Goal: Information Seeking & Learning: Learn about a topic

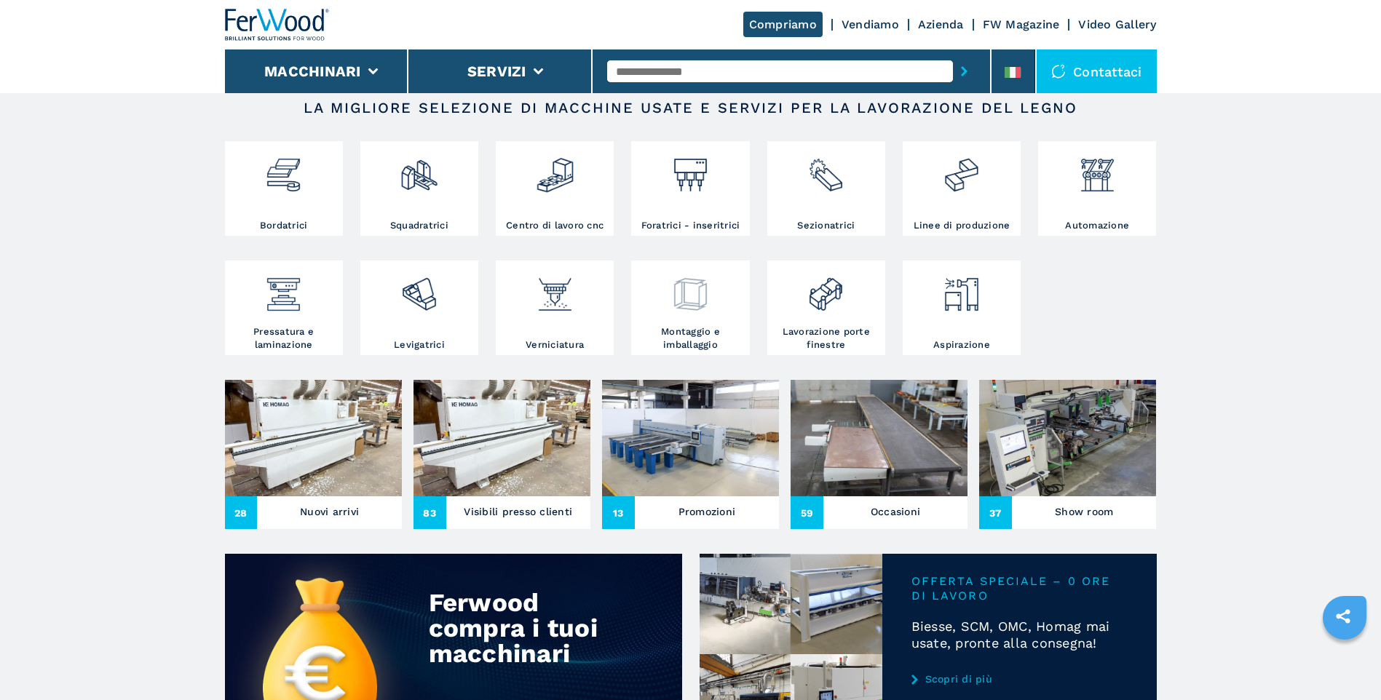
scroll to position [218, 0]
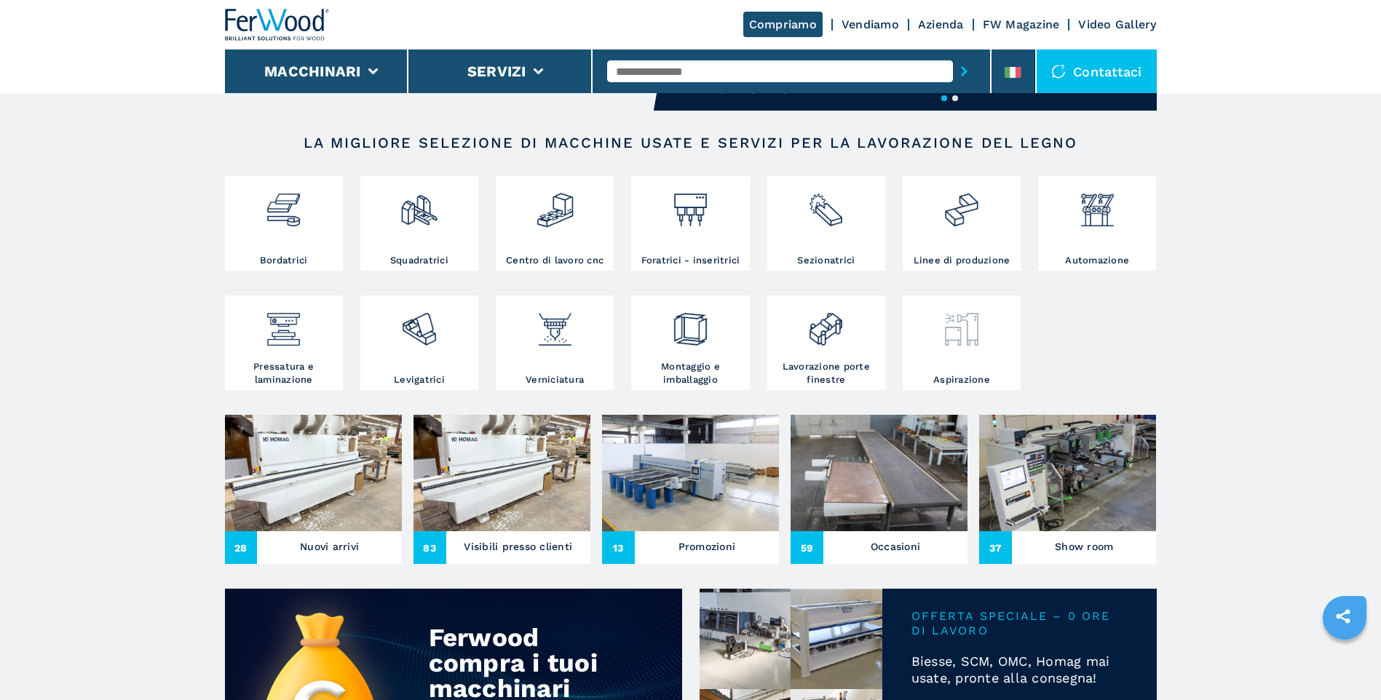
click at [967, 358] on div at bounding box center [961, 336] width 111 height 74
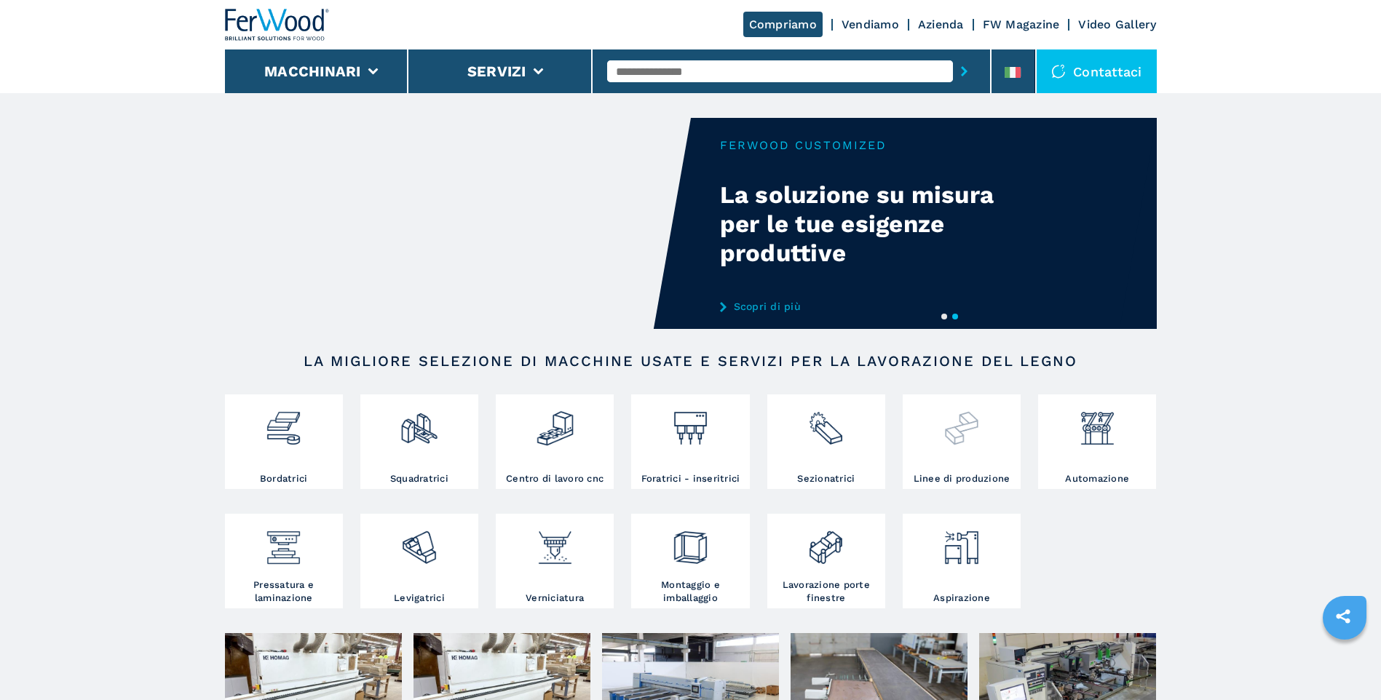
click at [959, 421] on img at bounding box center [961, 422] width 39 height 49
click at [950, 454] on div at bounding box center [961, 435] width 111 height 74
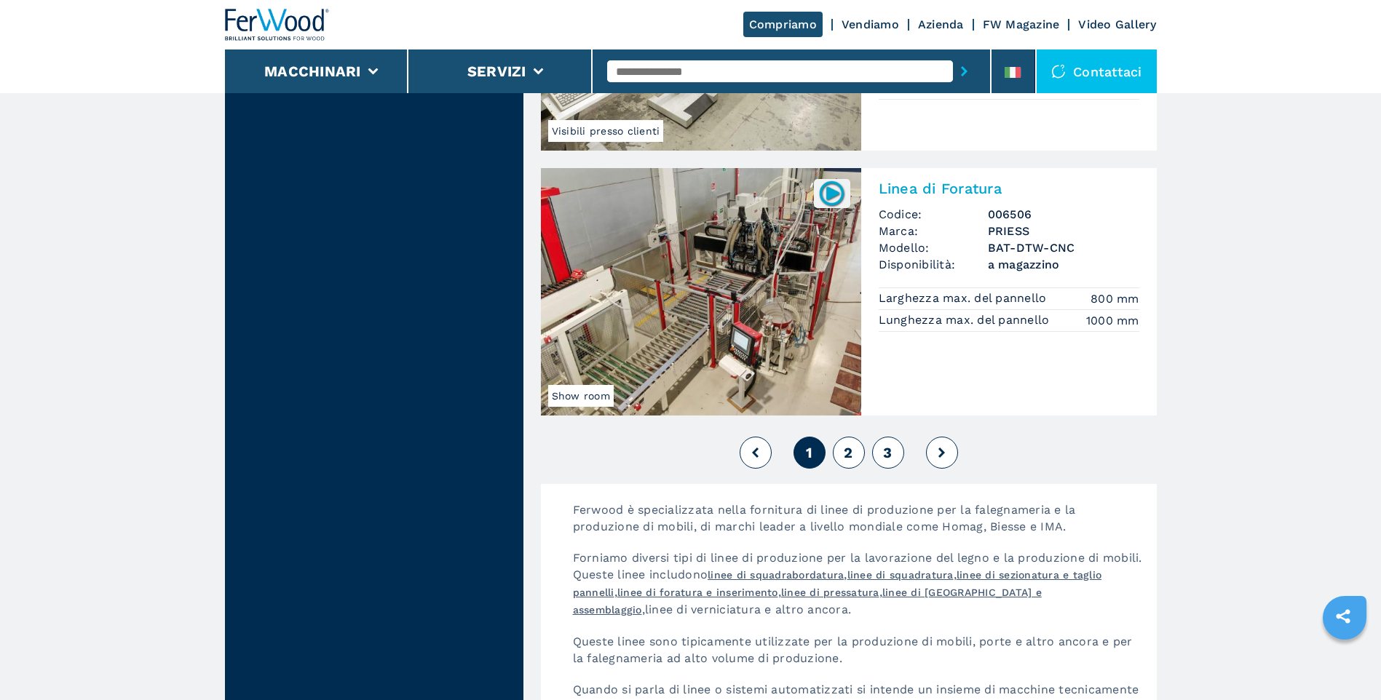
scroll to position [3129, 0]
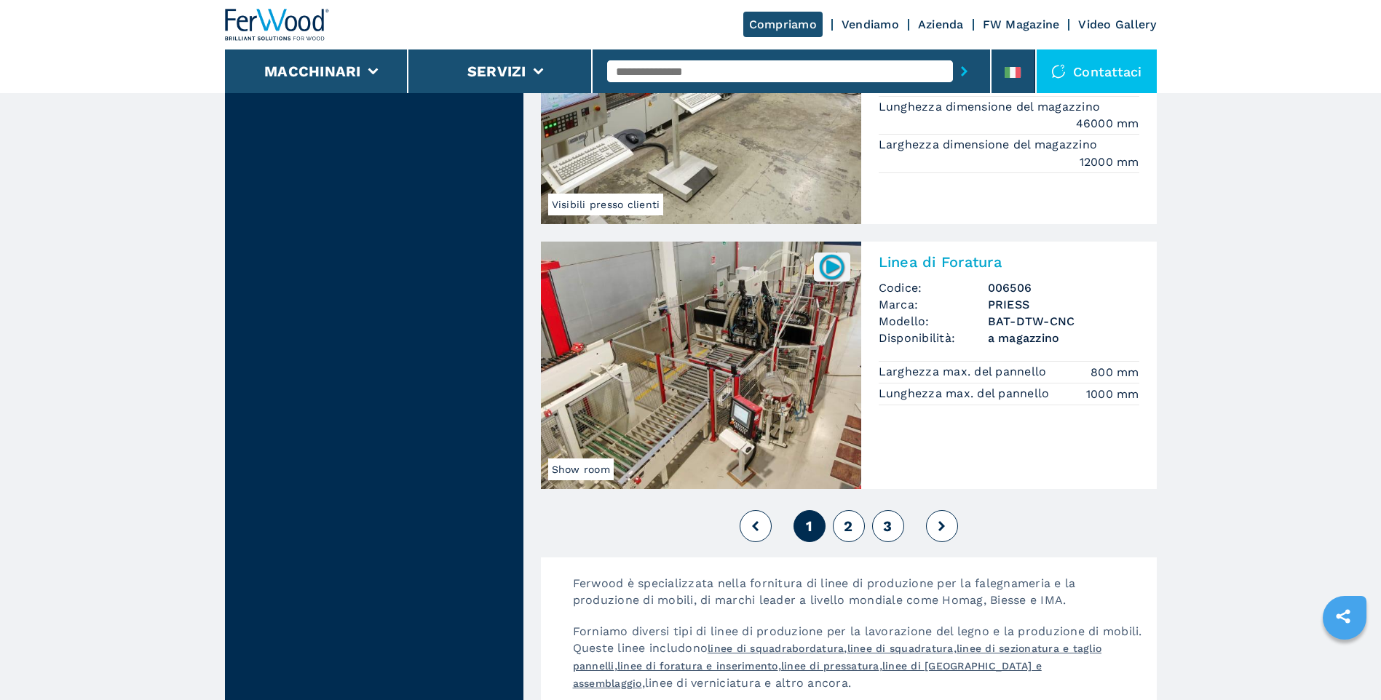
click at [847, 527] on span "2" at bounding box center [847, 525] width 9 height 17
click at [854, 528] on button "2" at bounding box center [849, 526] width 32 height 32
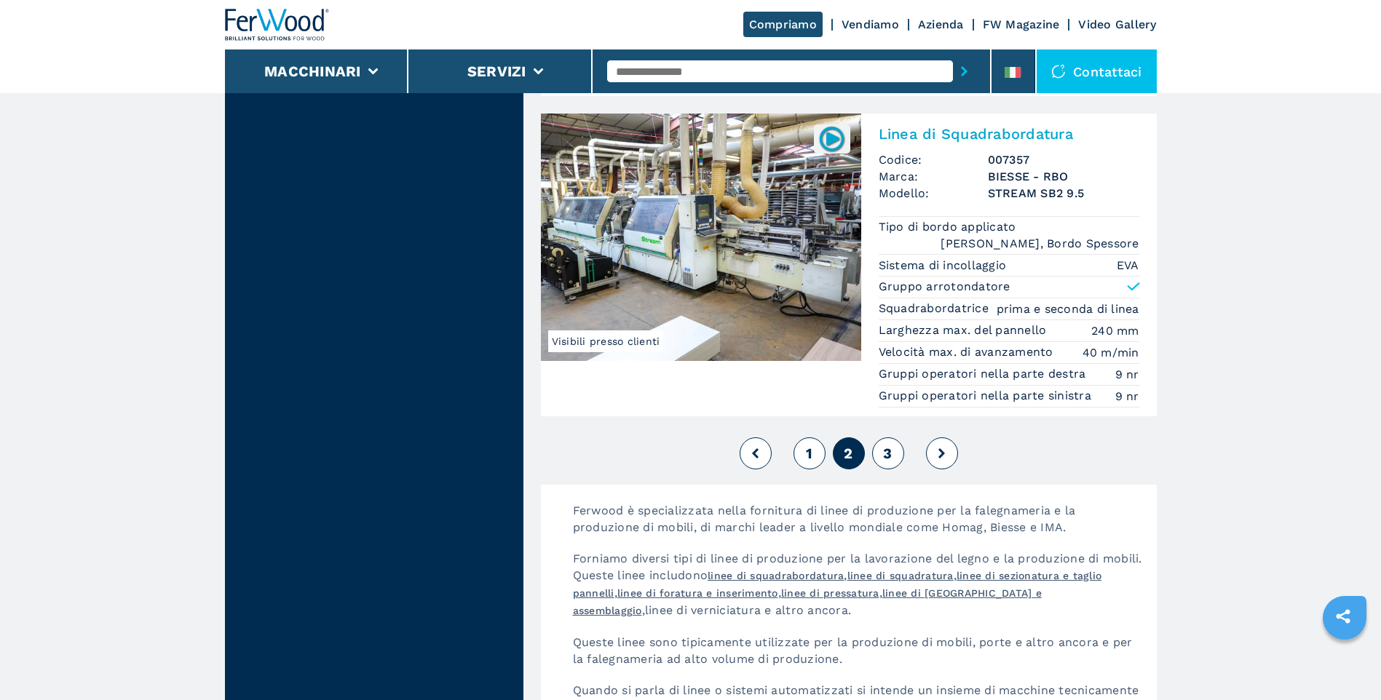
scroll to position [3566, 0]
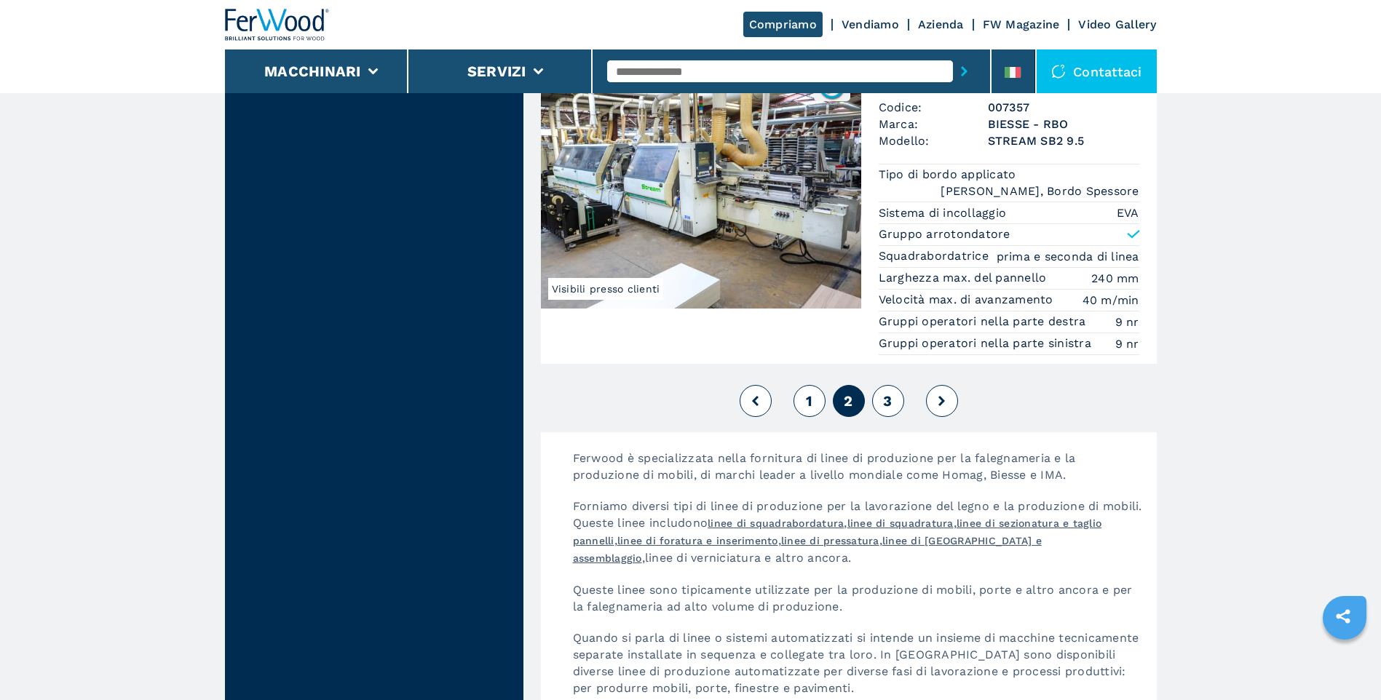
click at [892, 392] on span "3" at bounding box center [887, 400] width 9 height 17
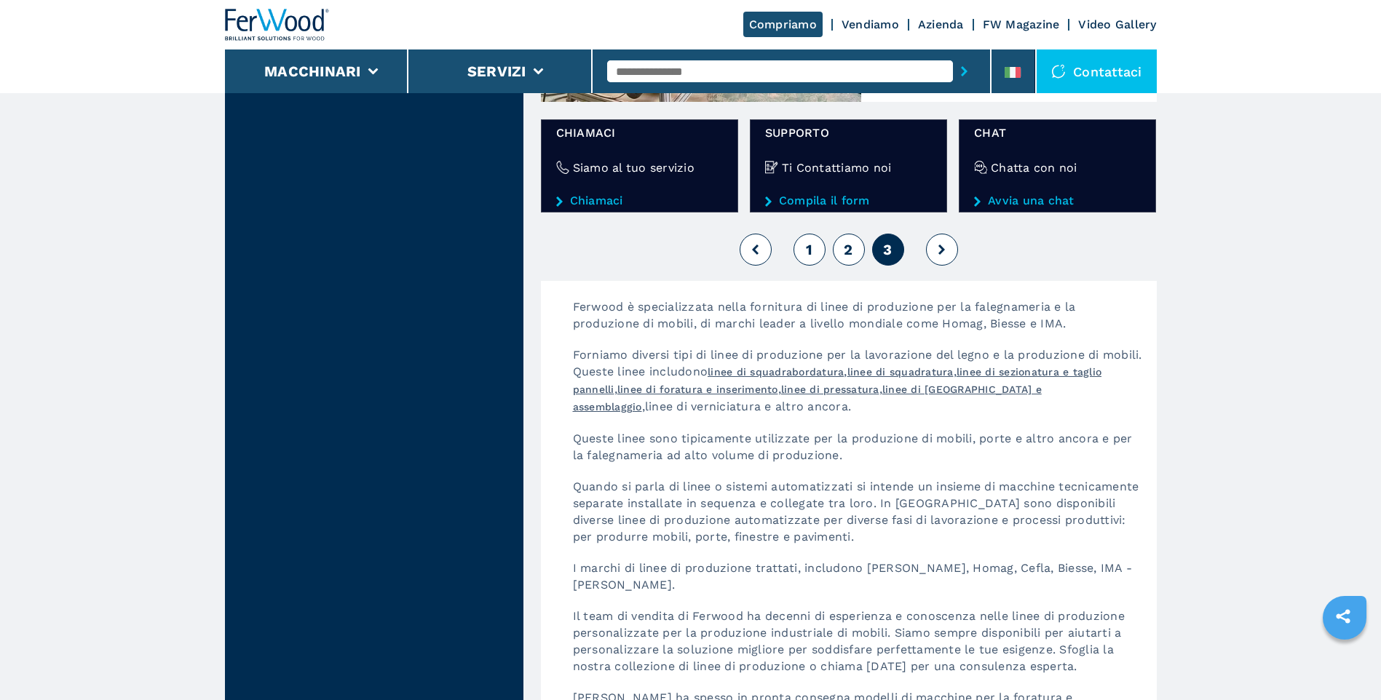
scroll to position [2402, 0]
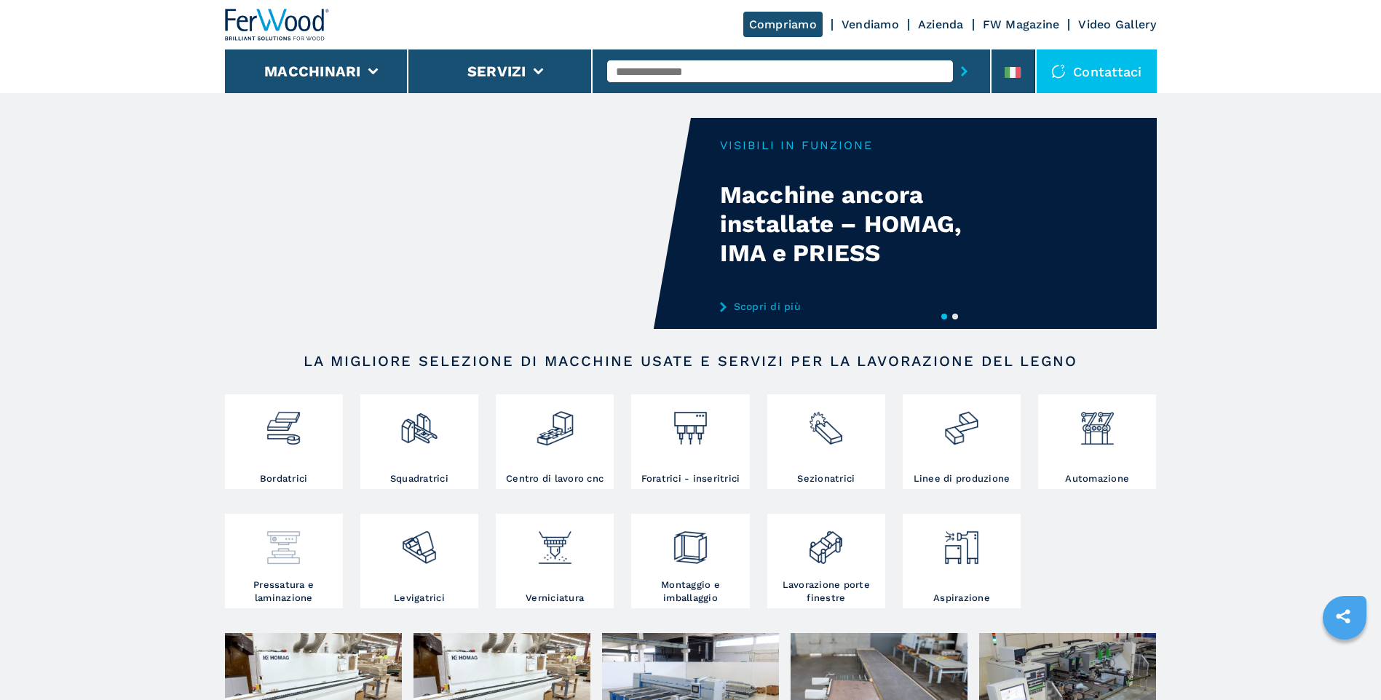
click at [279, 547] on img at bounding box center [283, 541] width 39 height 49
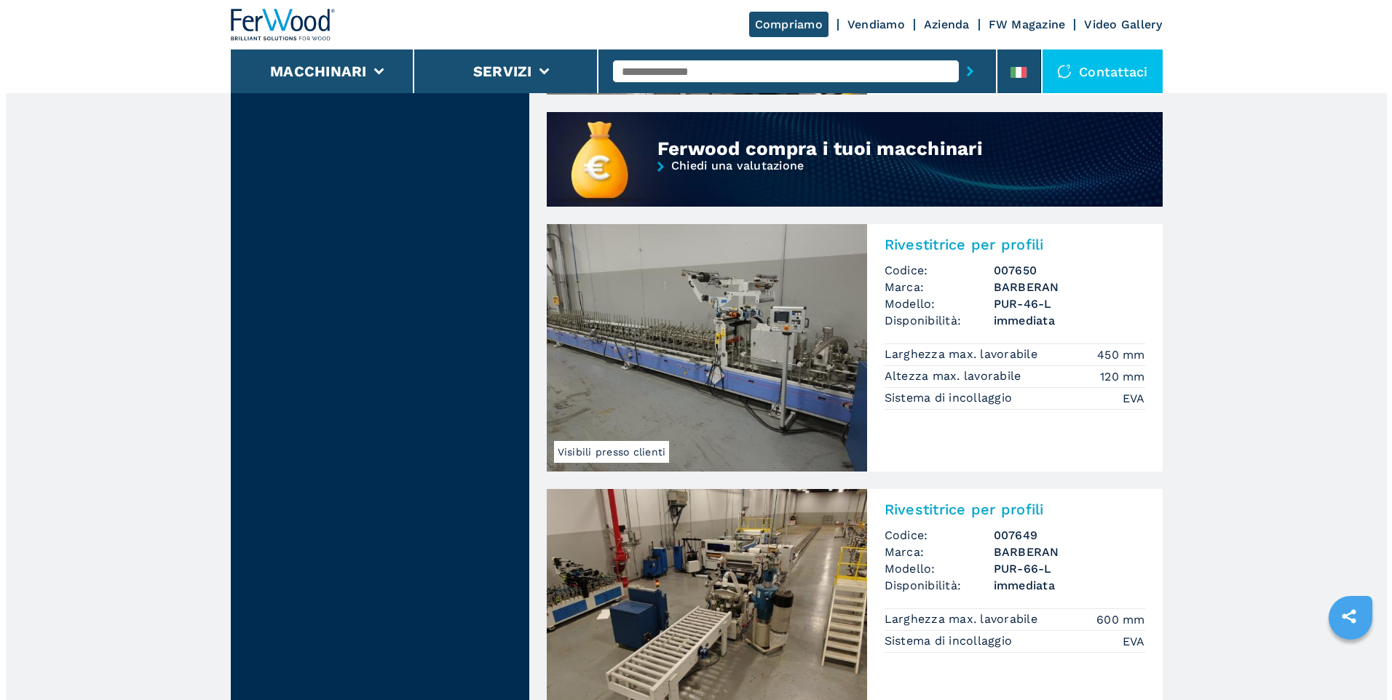
scroll to position [946, 0]
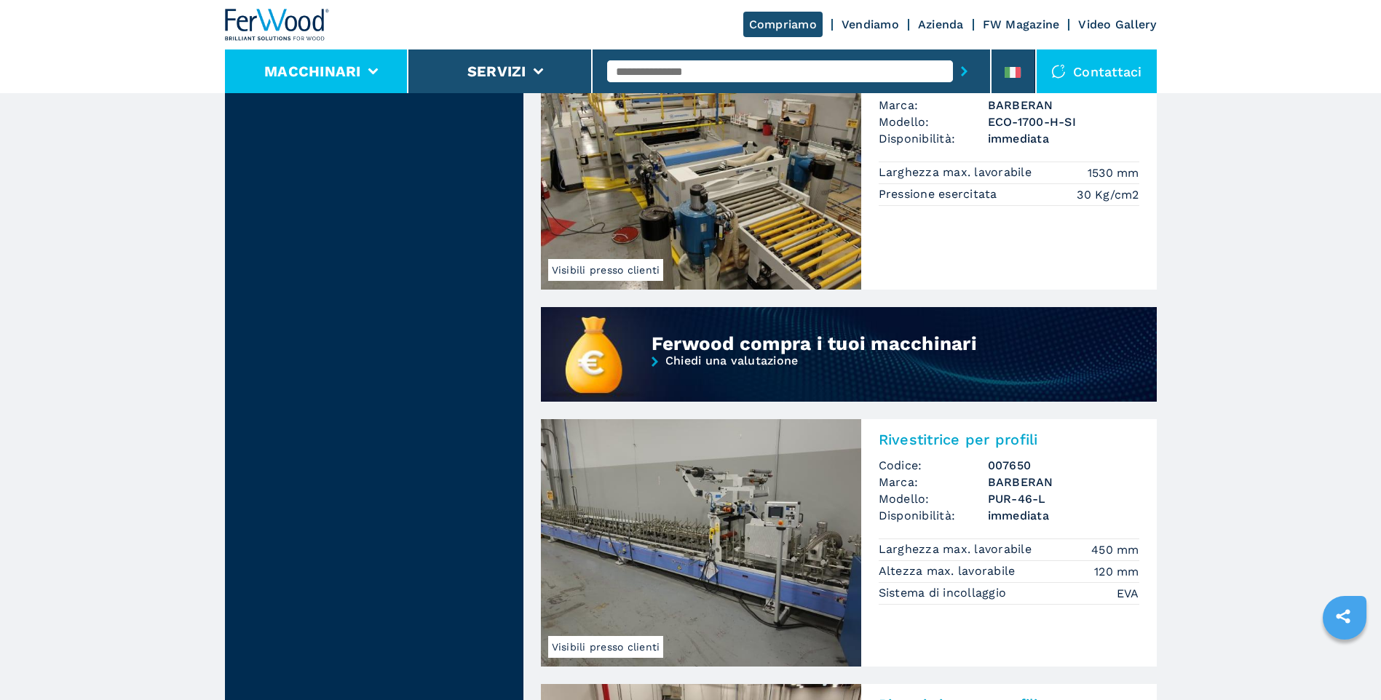
click at [317, 74] on button "Macchinari" at bounding box center [312, 71] width 97 height 17
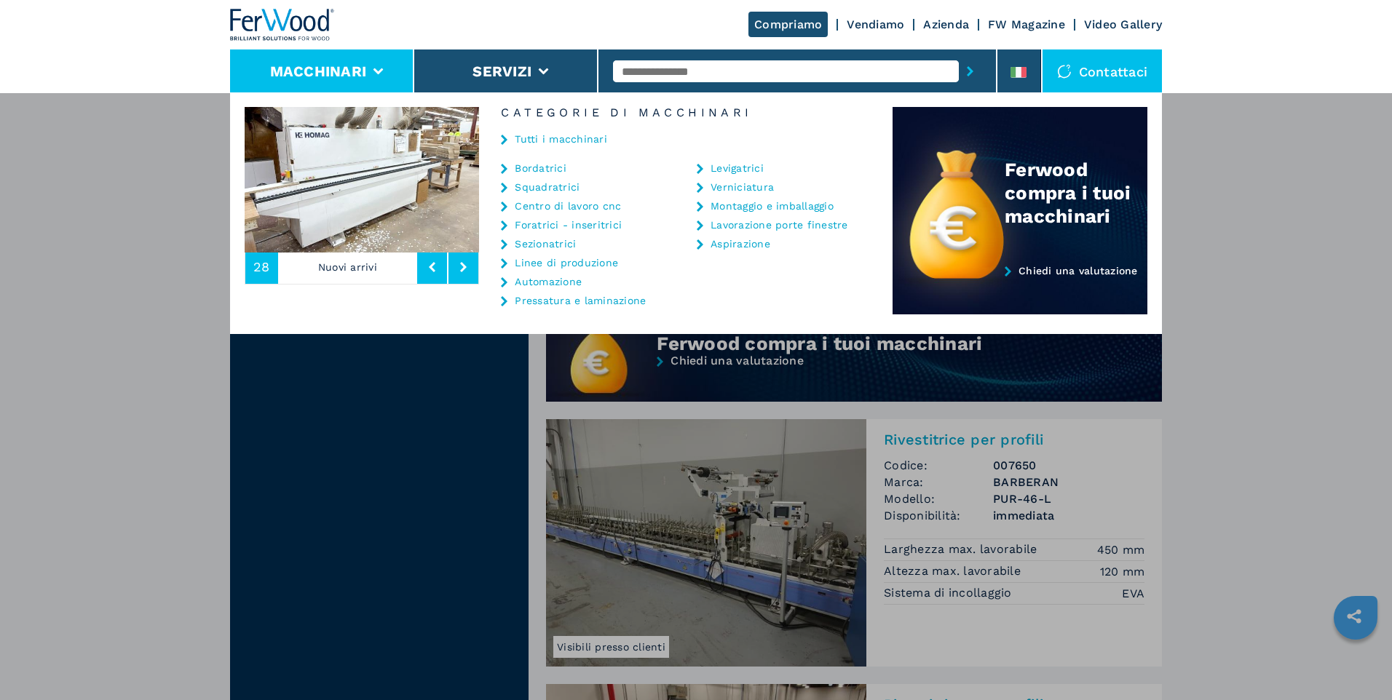
click at [546, 210] on link "Centro di lavoro cnc" at bounding box center [568, 206] width 106 height 10
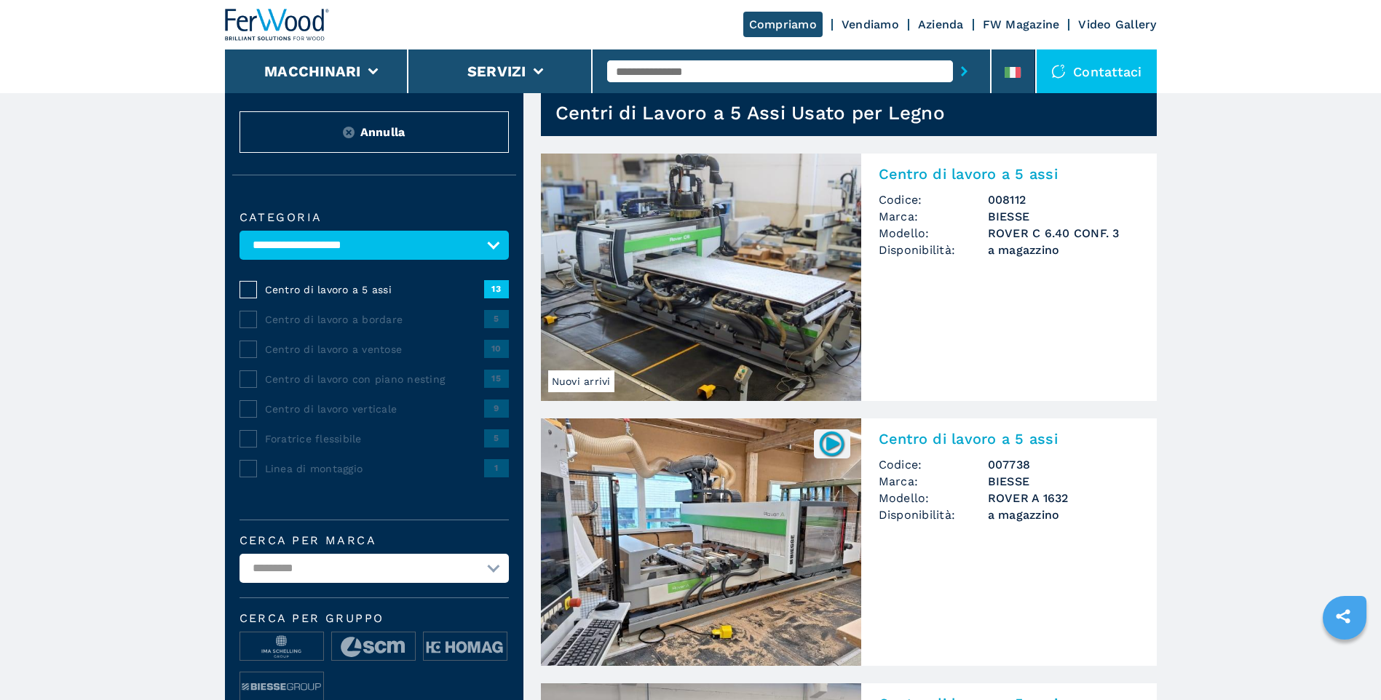
scroll to position [73, 0]
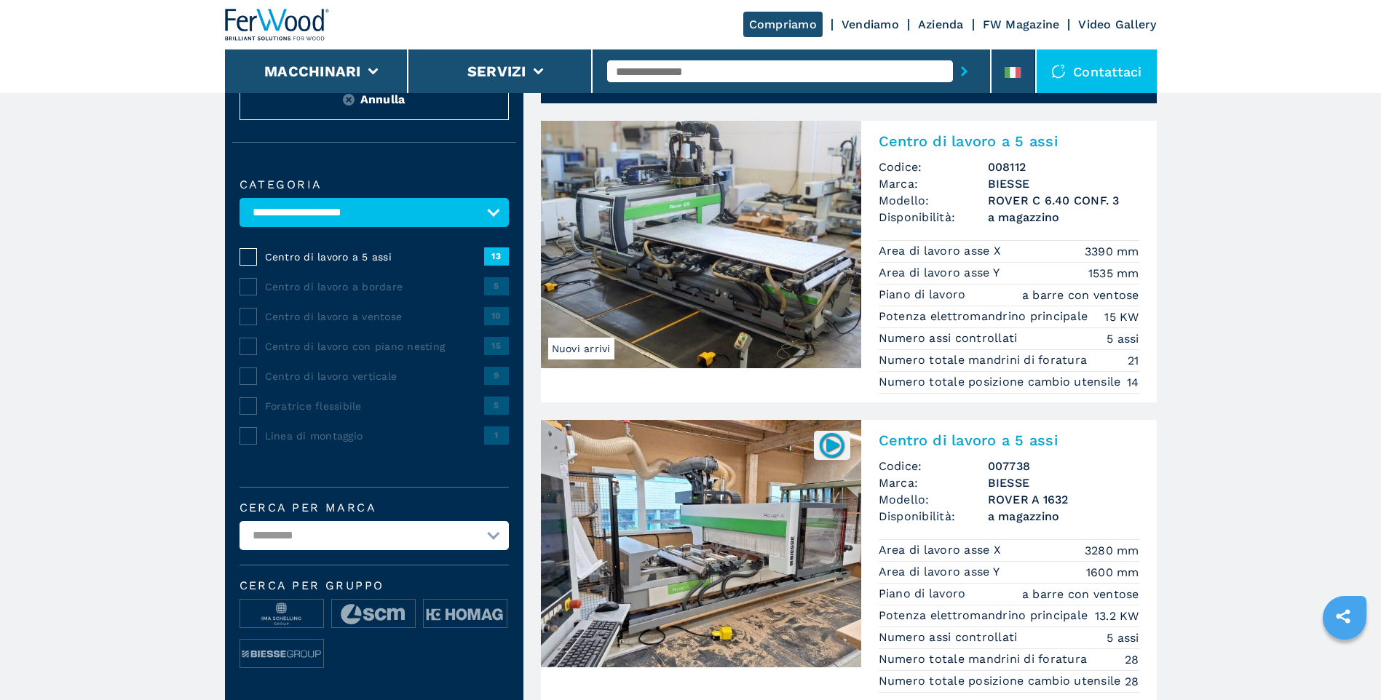
click at [642, 267] on img at bounding box center [701, 244] width 320 height 247
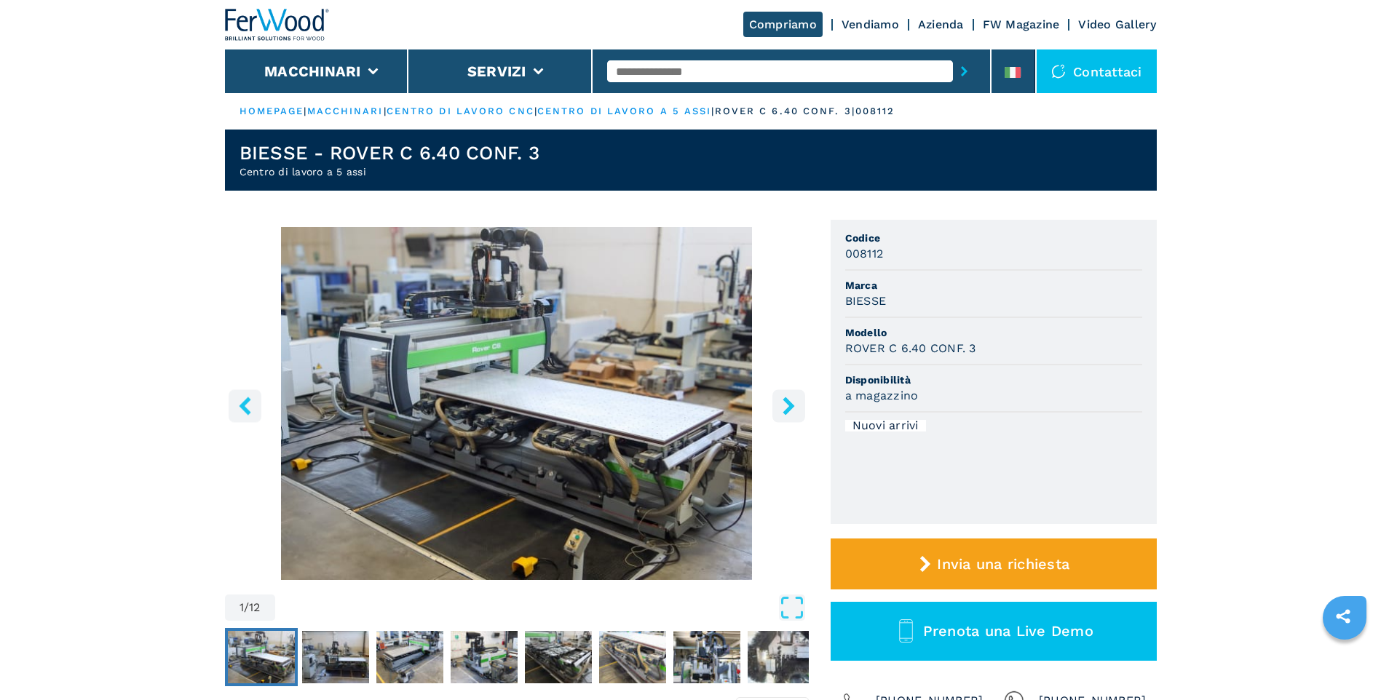
click at [505, 381] on img "Go to Slide 1" at bounding box center [517, 403] width 584 height 353
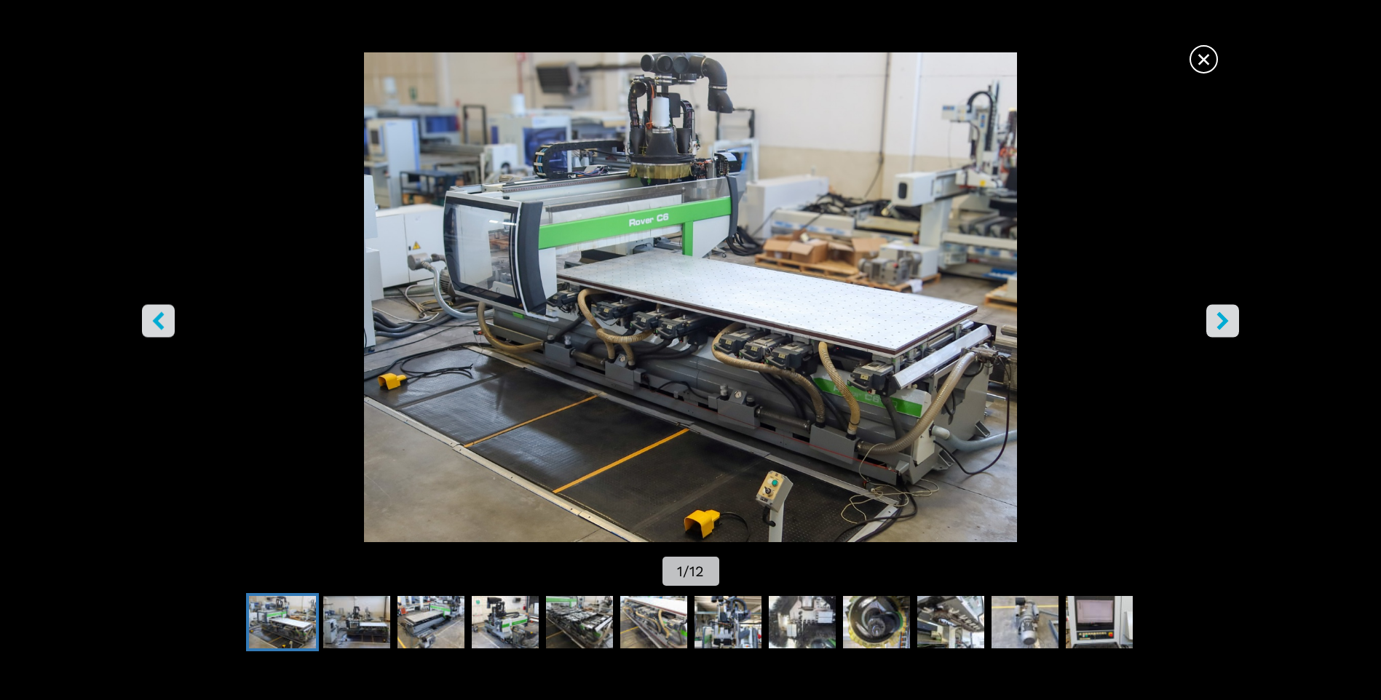
click at [832, 159] on img "Go to Slide 1" at bounding box center [690, 297] width 1242 height 490
click at [1232, 324] on button "right-button" at bounding box center [1222, 321] width 33 height 33
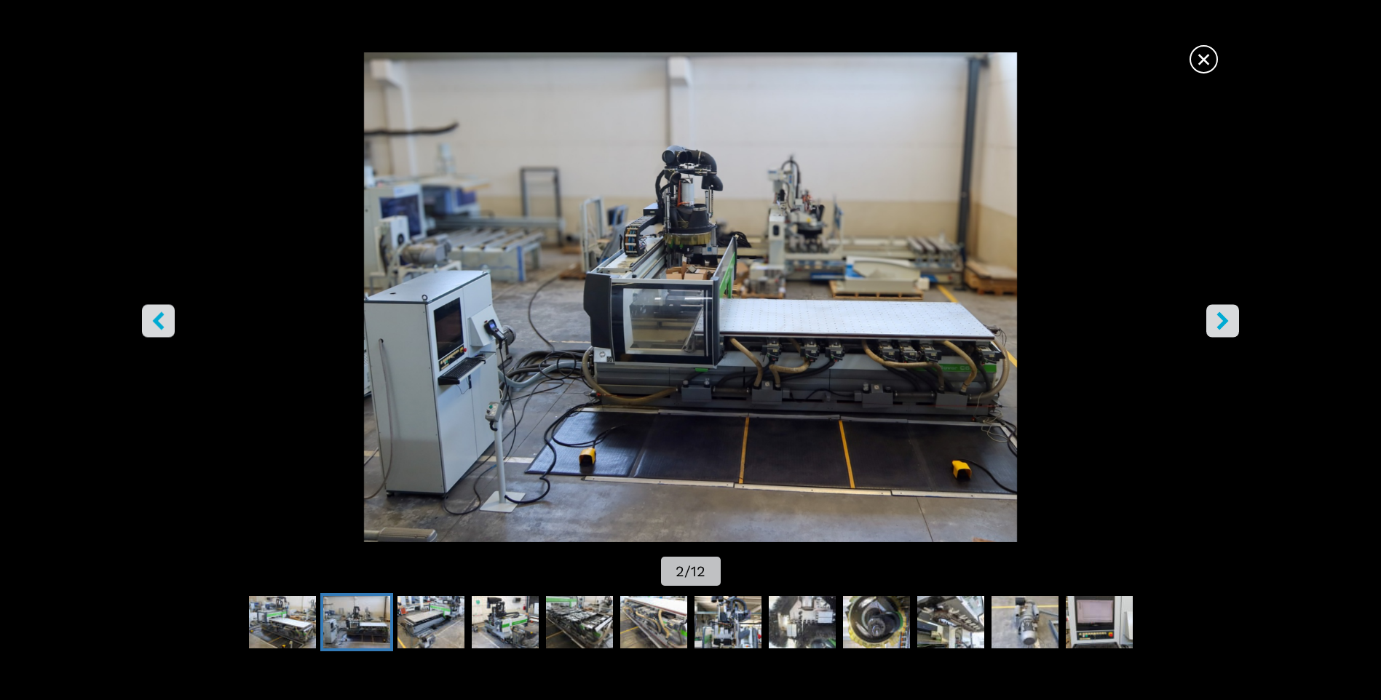
click at [1231, 322] on icon "right-button" at bounding box center [1222, 321] width 18 height 18
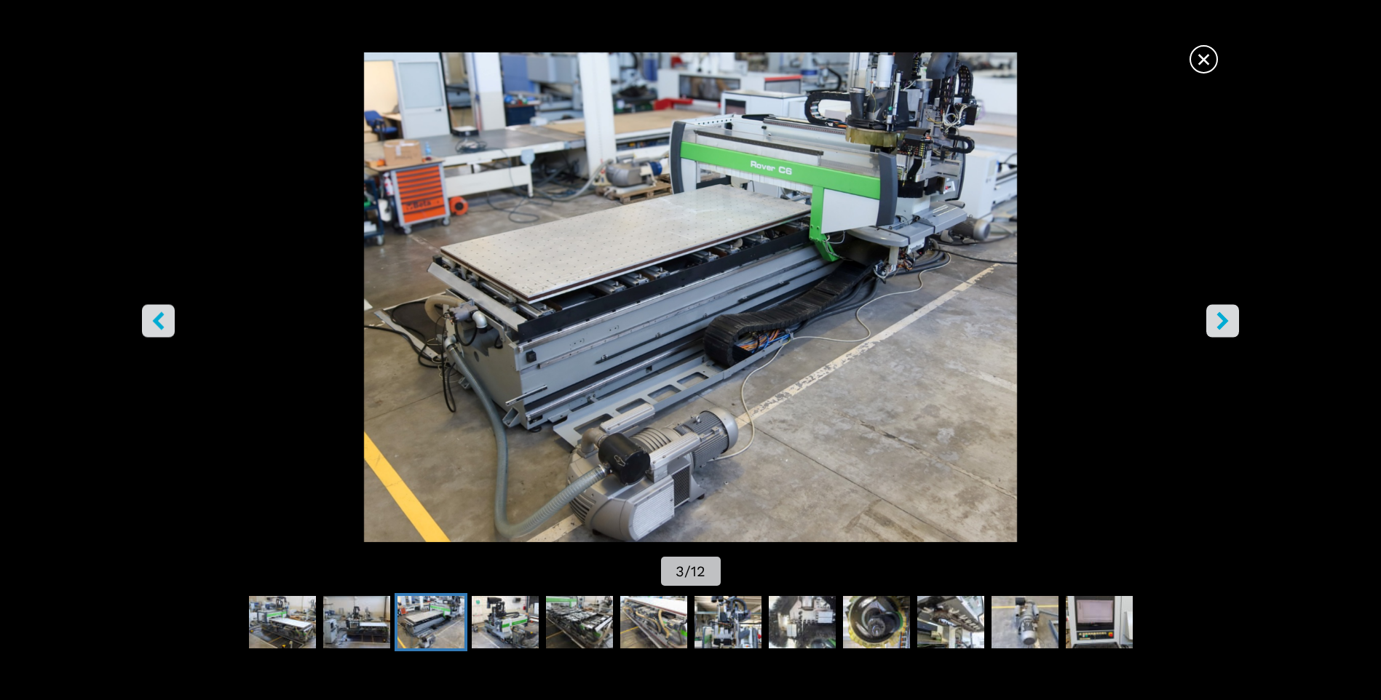
click at [1231, 322] on icon "right-button" at bounding box center [1222, 321] width 18 height 18
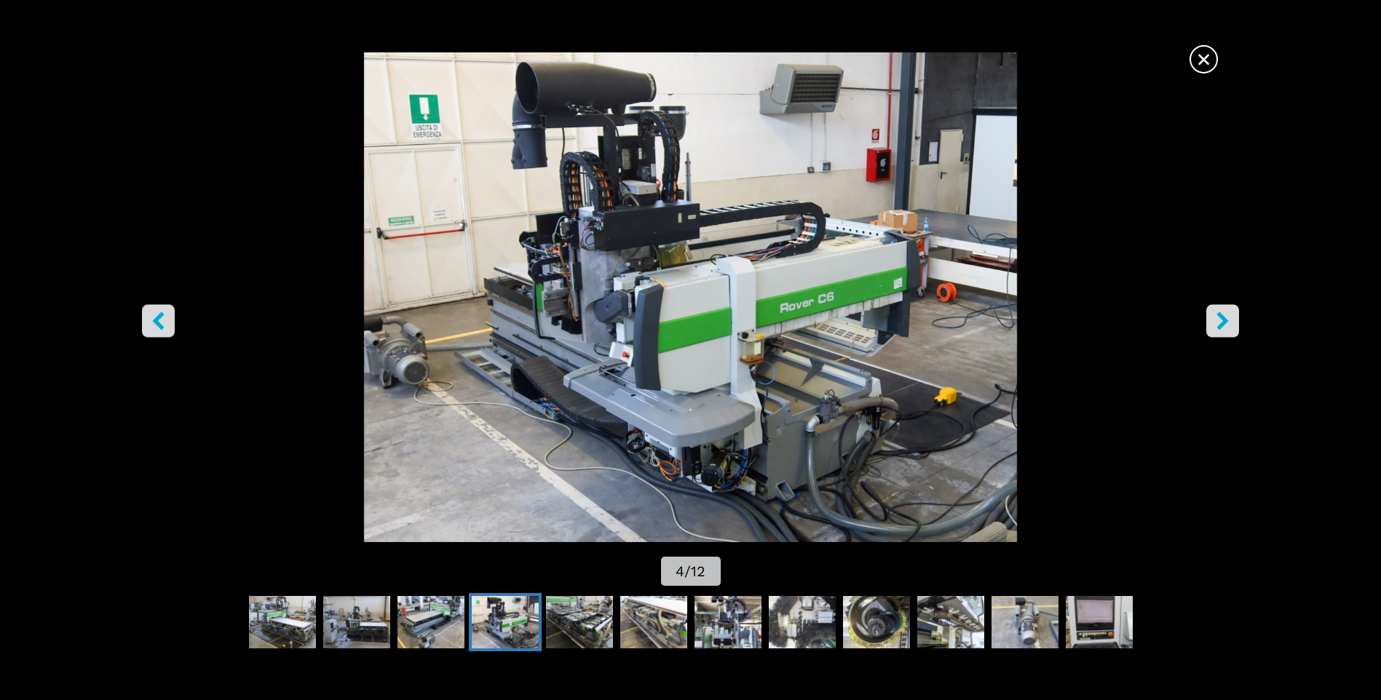
click at [165, 323] on icon "left-button" at bounding box center [158, 321] width 18 height 18
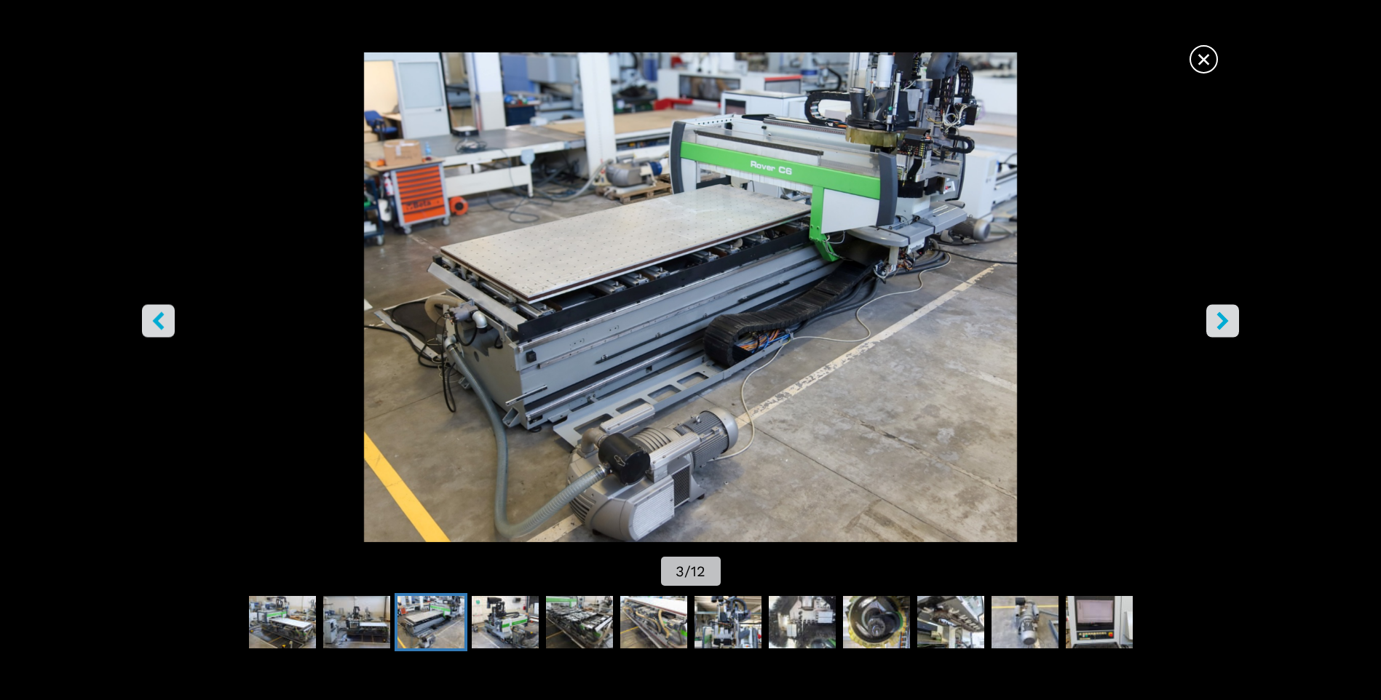
click at [1226, 319] on icon "right-button" at bounding box center [1222, 321] width 18 height 18
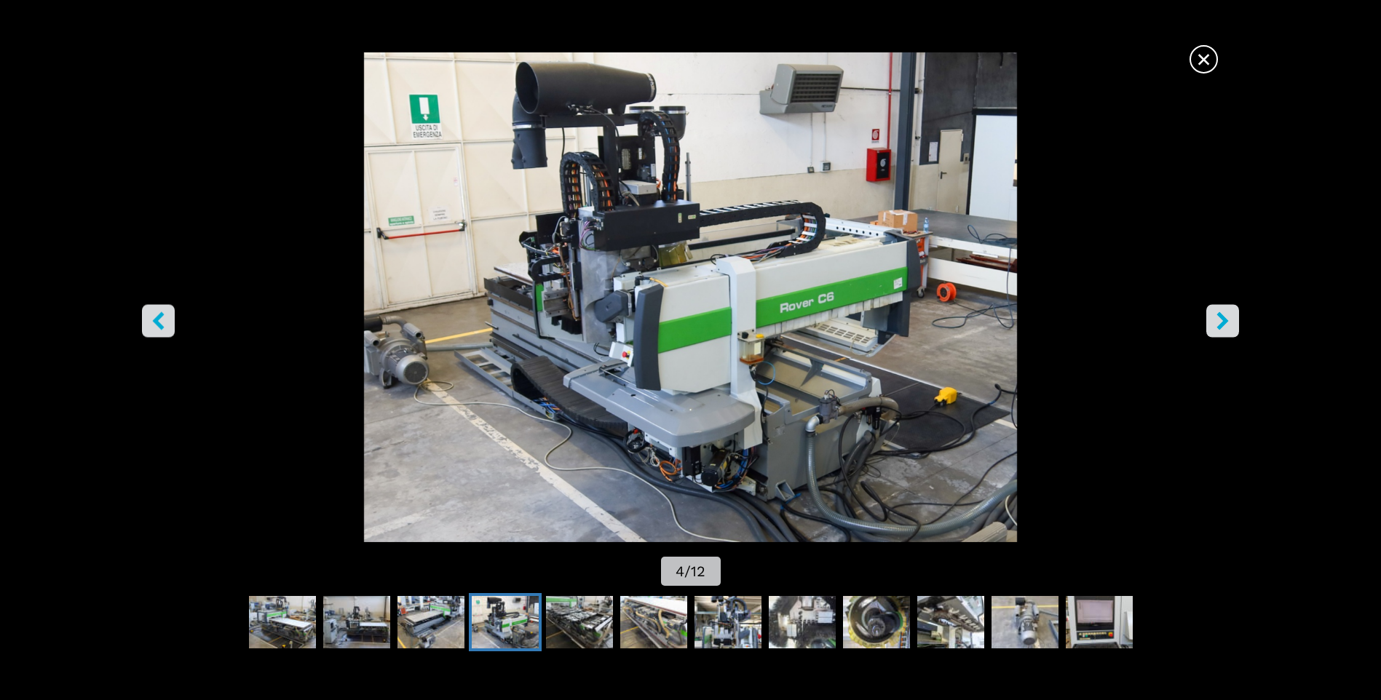
click at [1211, 320] on button "right-button" at bounding box center [1222, 321] width 33 height 33
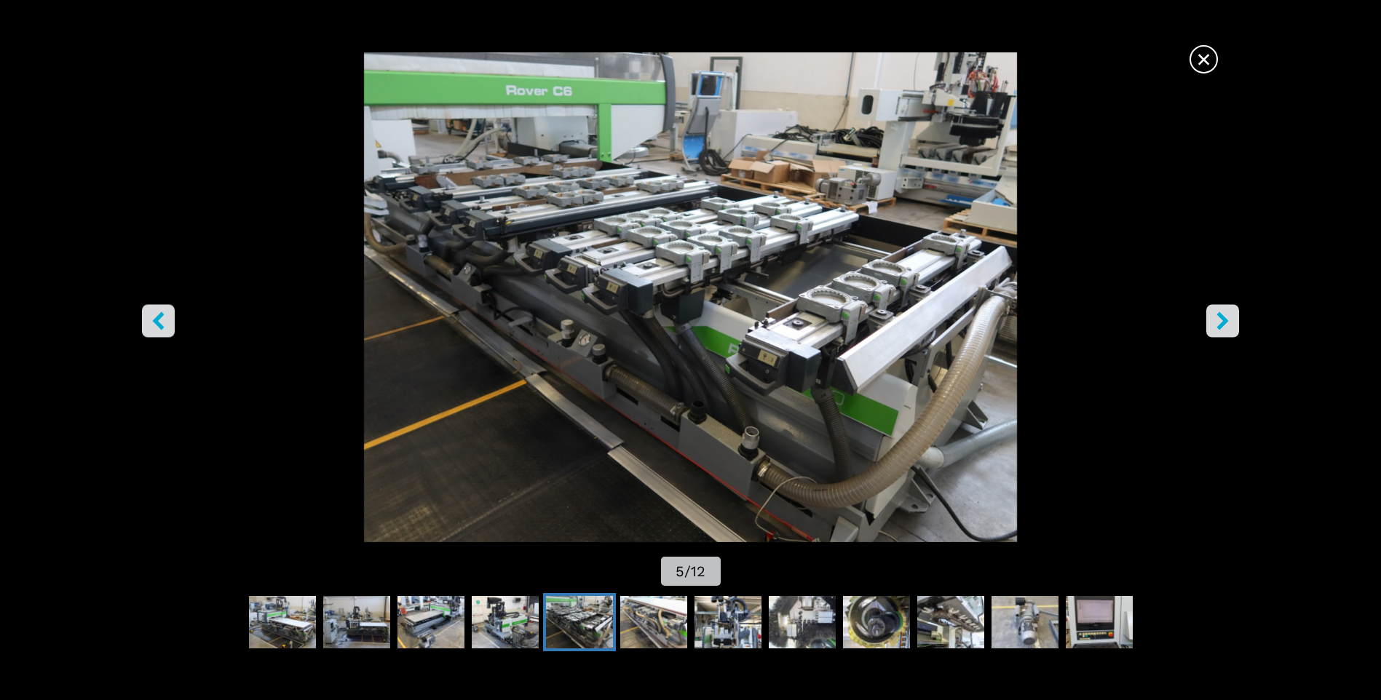
click at [1210, 319] on button "right-button" at bounding box center [1222, 321] width 33 height 33
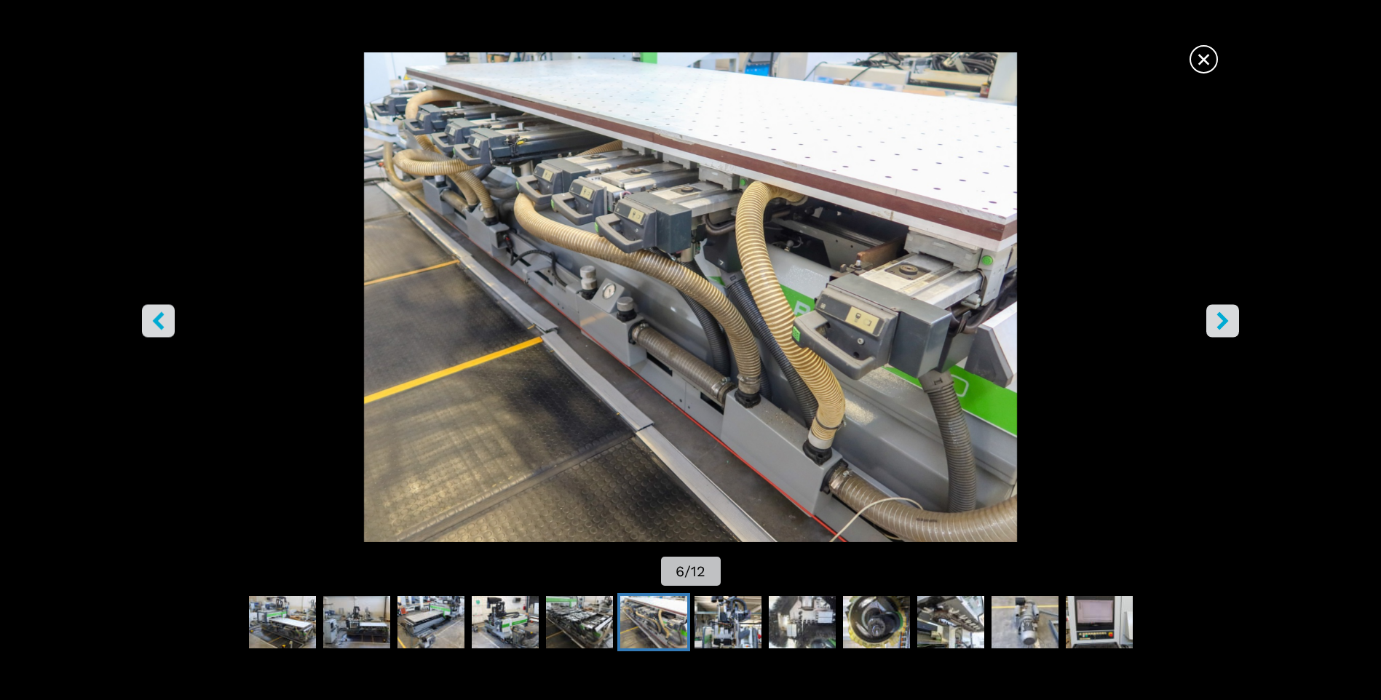
click at [1210, 319] on button "right-button" at bounding box center [1222, 321] width 33 height 33
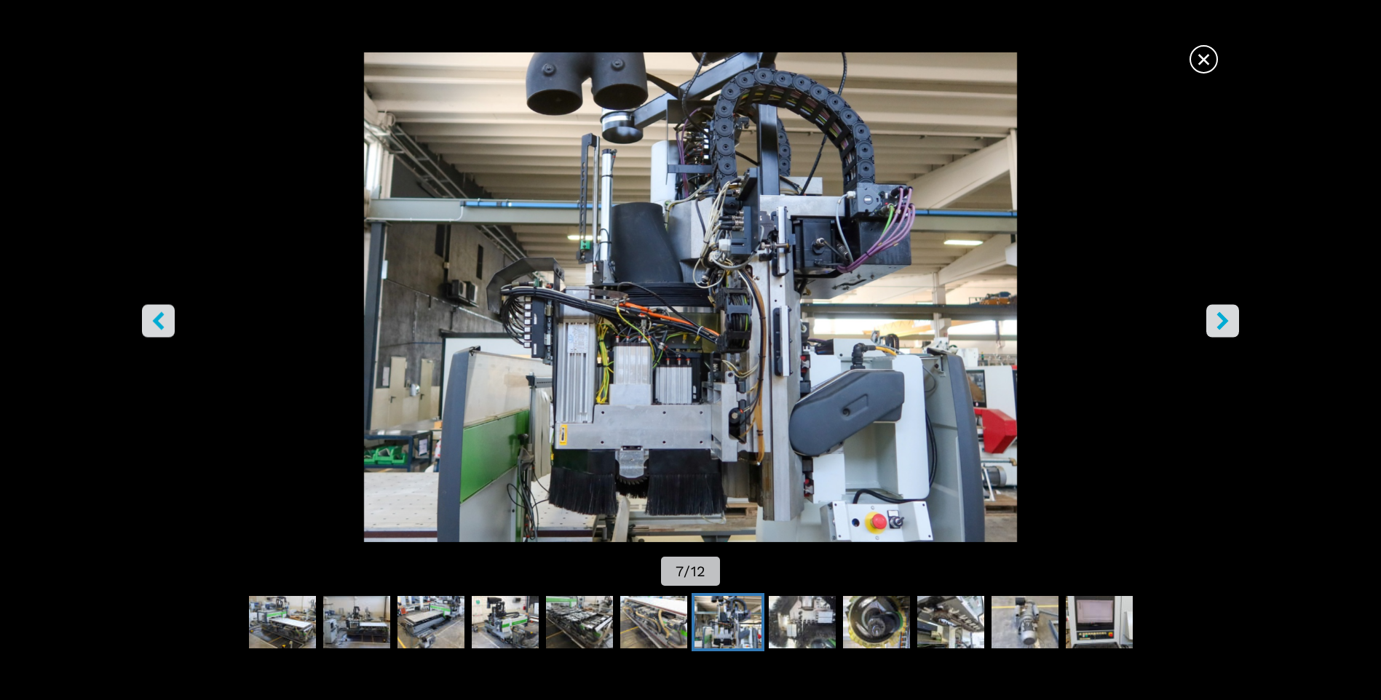
click at [1210, 319] on button "right-button" at bounding box center [1222, 321] width 33 height 33
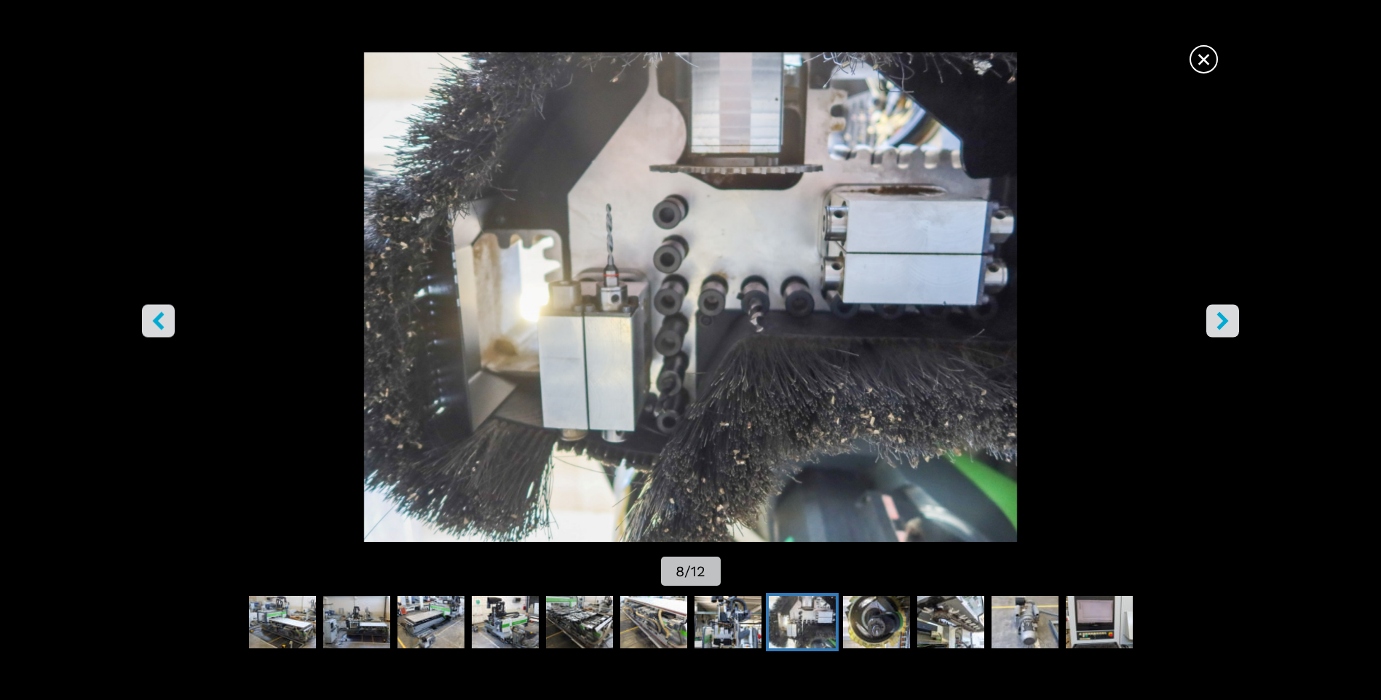
click at [1210, 319] on button "right-button" at bounding box center [1222, 321] width 33 height 33
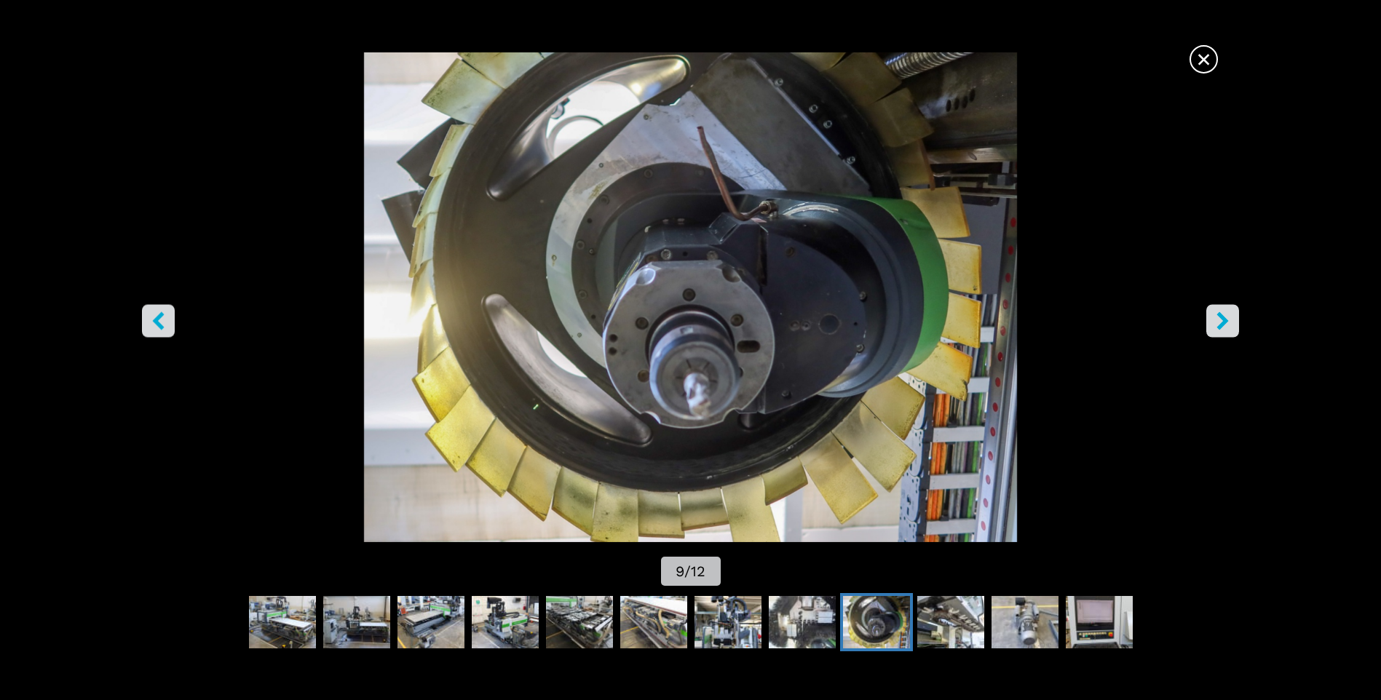
click at [1210, 317] on button "right-button" at bounding box center [1222, 321] width 33 height 33
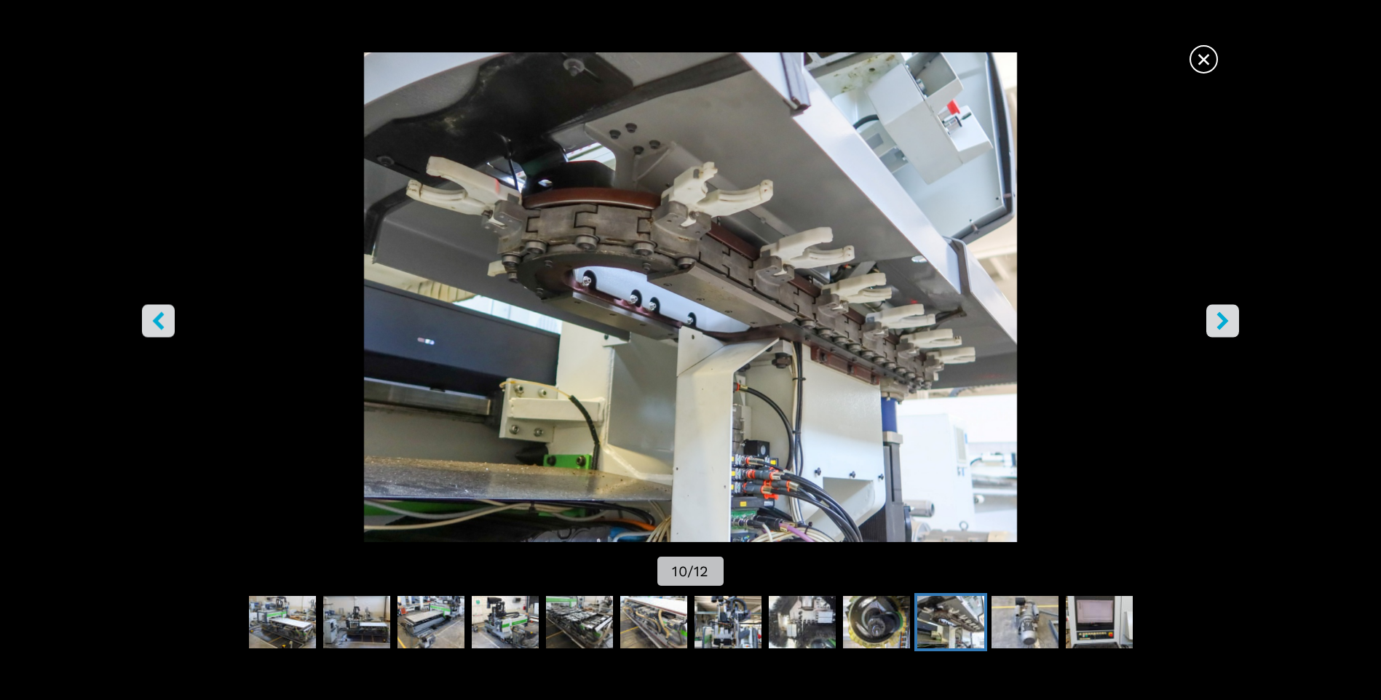
click at [1210, 317] on button "right-button" at bounding box center [1222, 321] width 33 height 33
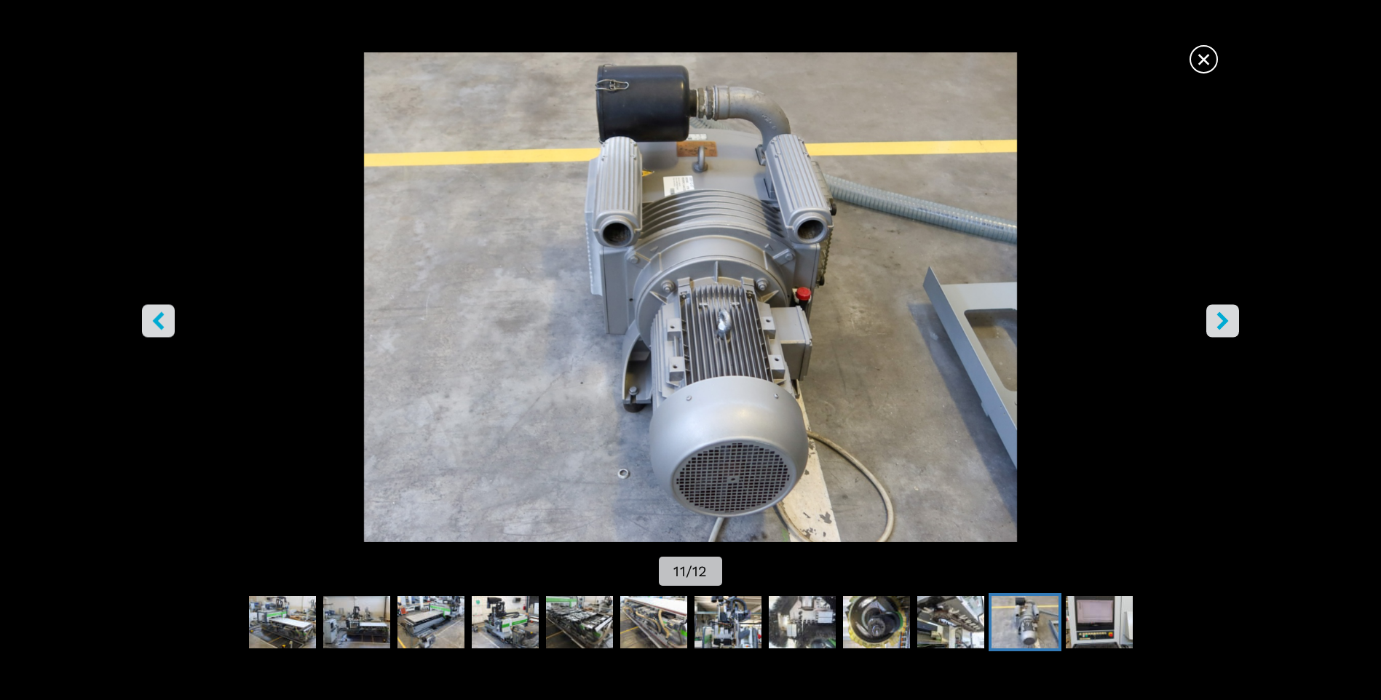
click at [1210, 317] on button "right-button" at bounding box center [1222, 321] width 33 height 33
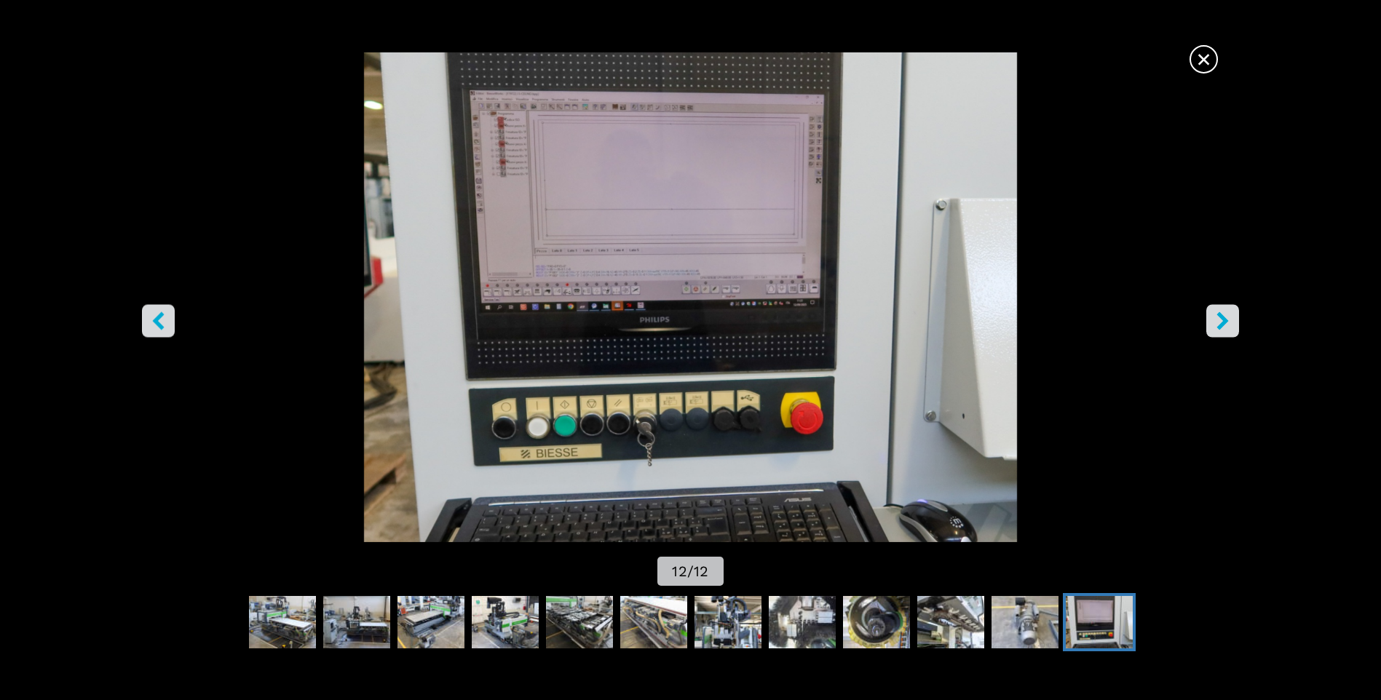
click at [1206, 60] on span "×" at bounding box center [1203, 56] width 25 height 25
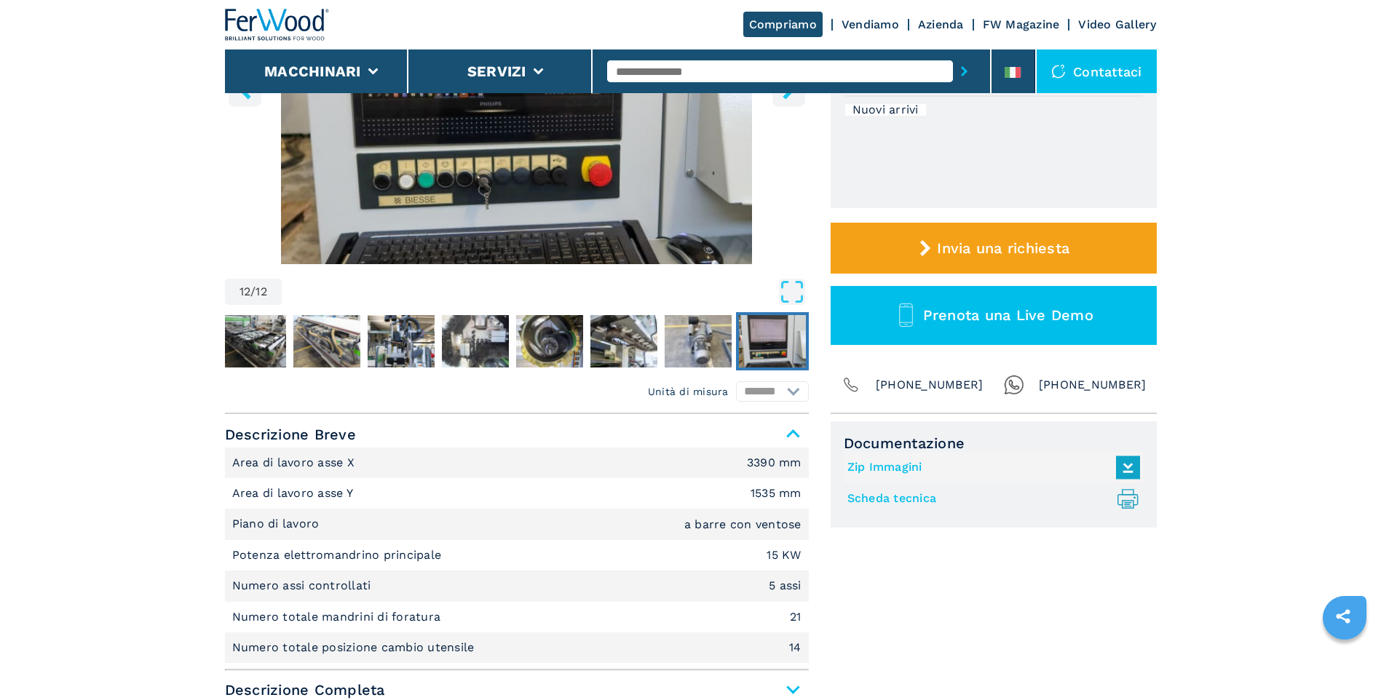
scroll to position [437, 0]
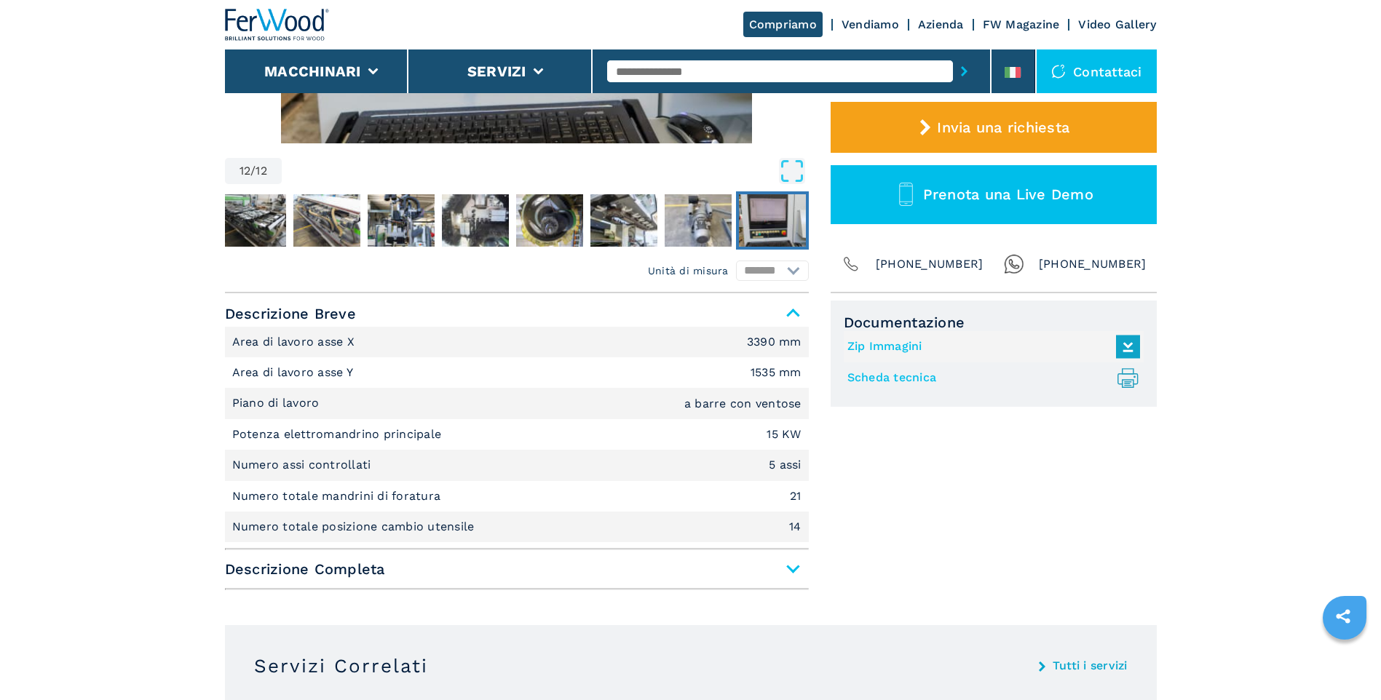
click at [796, 567] on span "Descrizione Completa" at bounding box center [517, 569] width 584 height 26
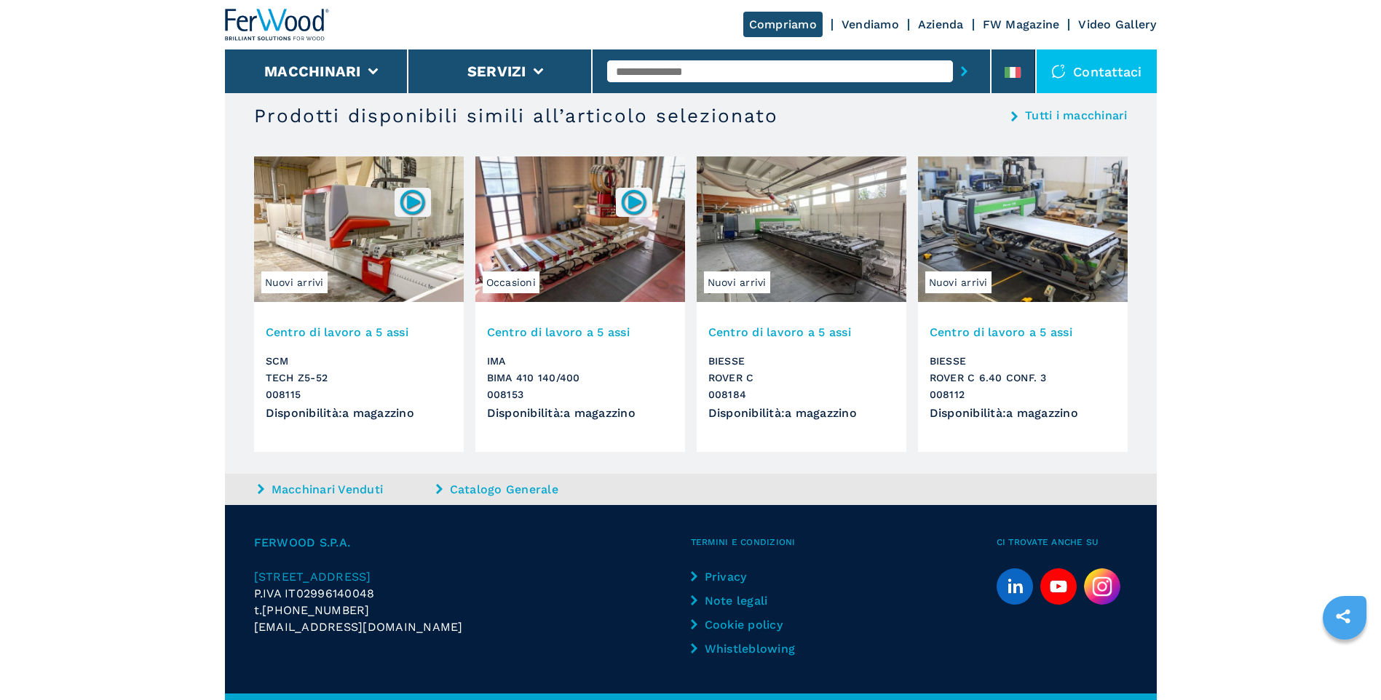
scroll to position [2712, 0]
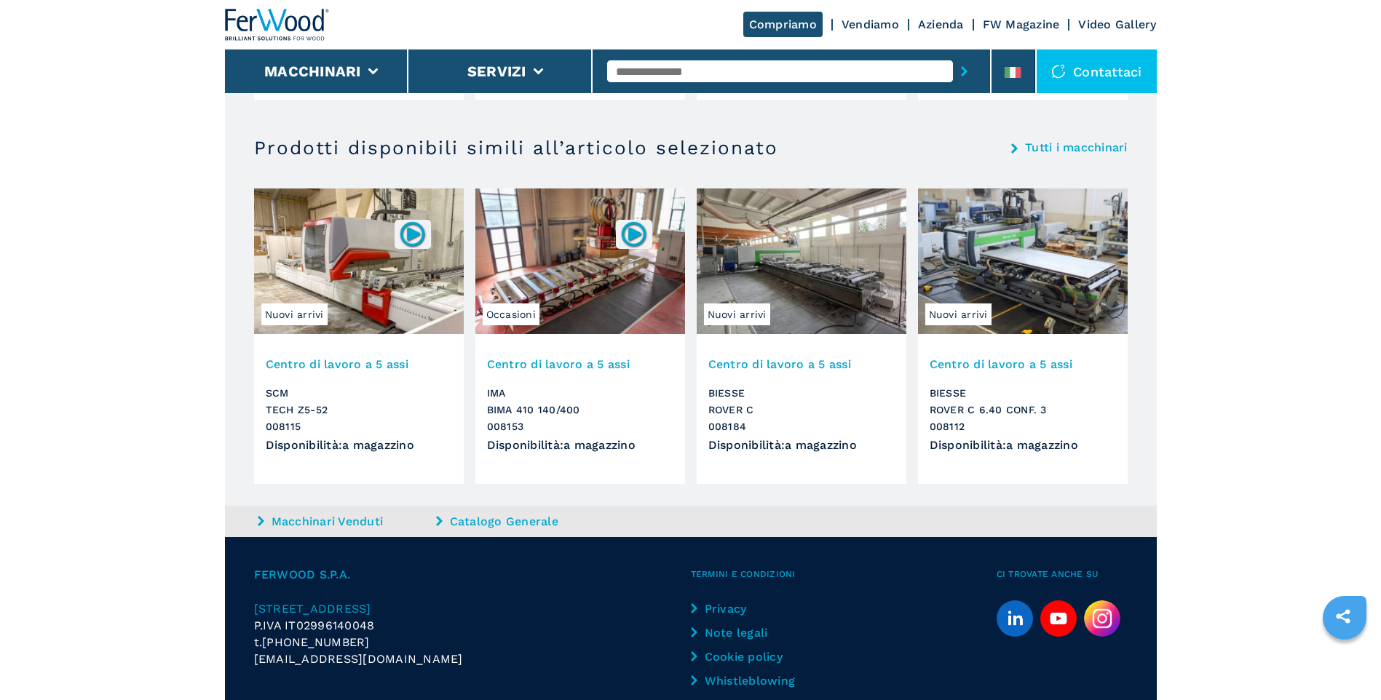
click at [1031, 255] on img at bounding box center [1023, 261] width 210 height 146
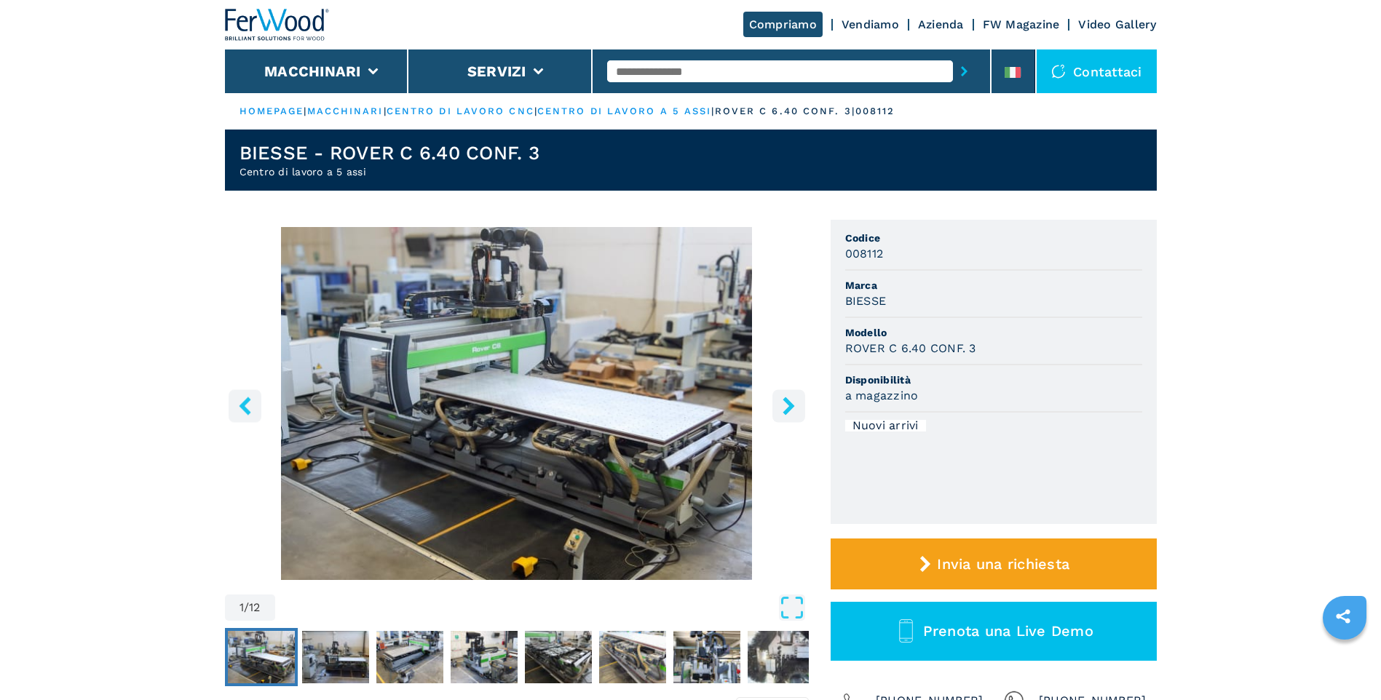
select select "**********"
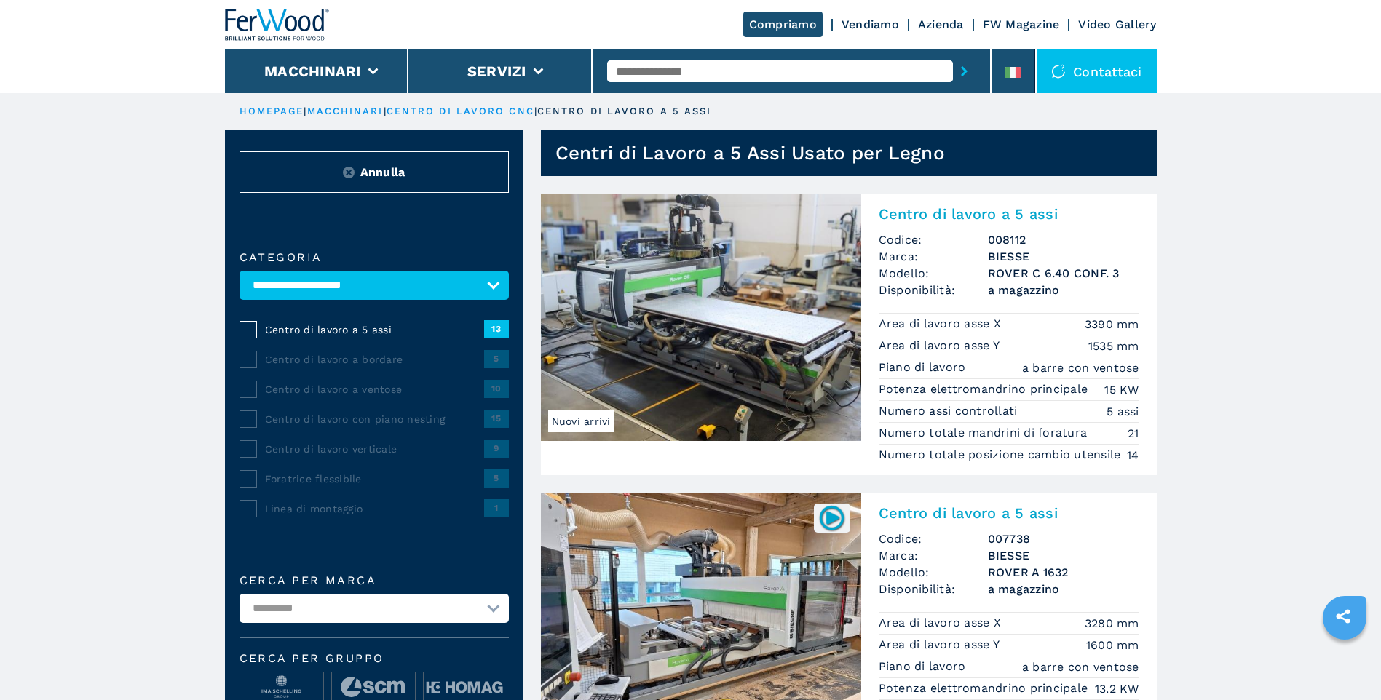
click at [674, 237] on img at bounding box center [701, 317] width 320 height 247
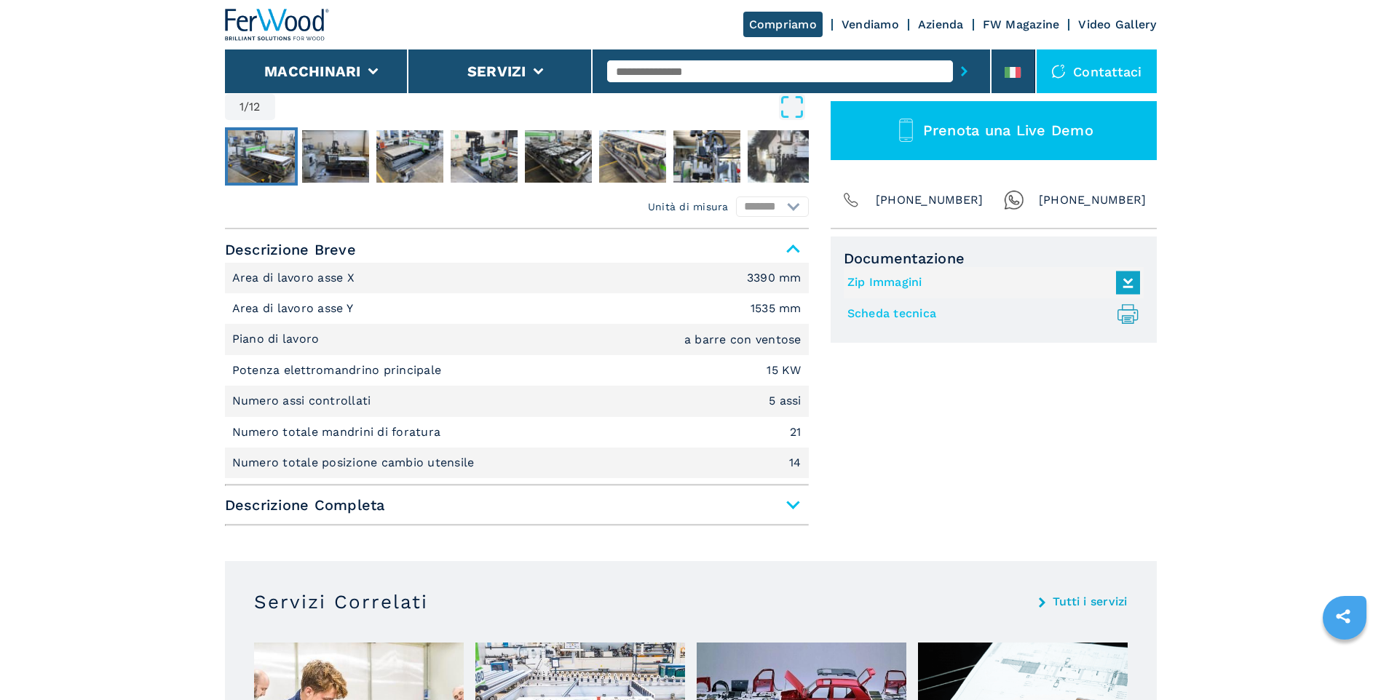
scroll to position [509, 0]
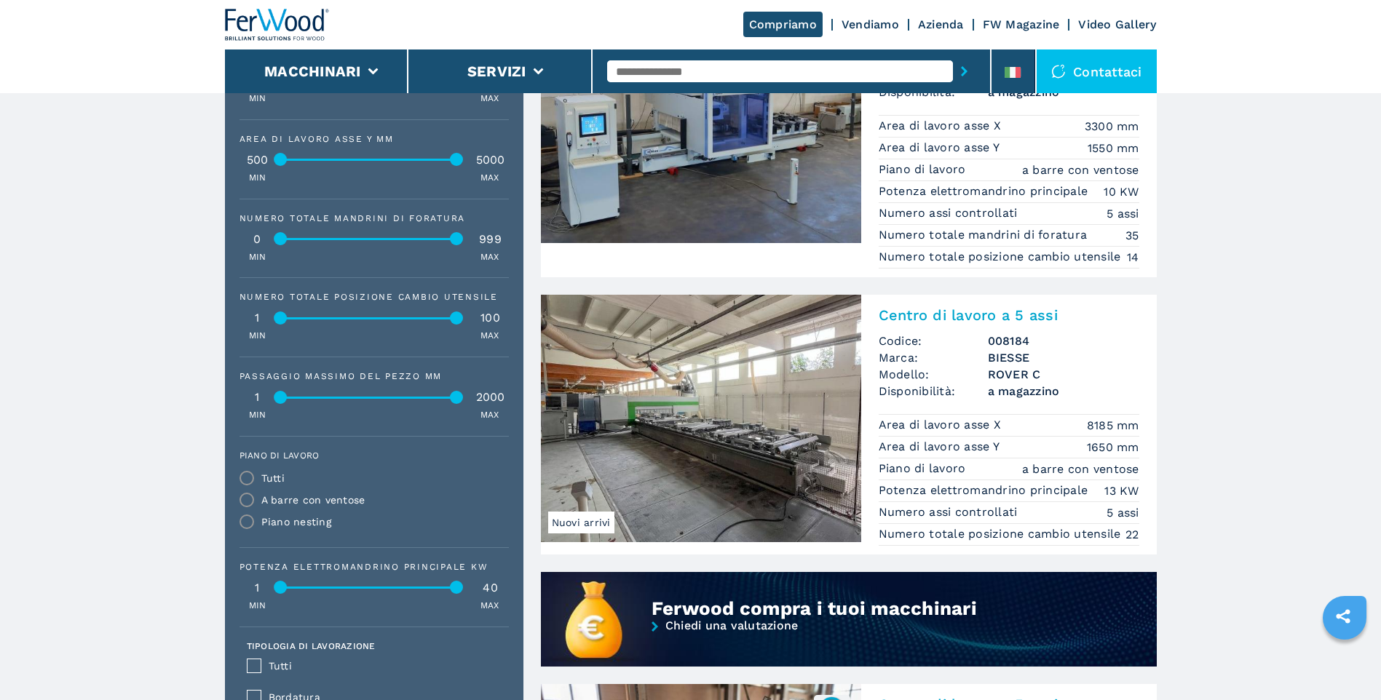
scroll to position [801, 0]
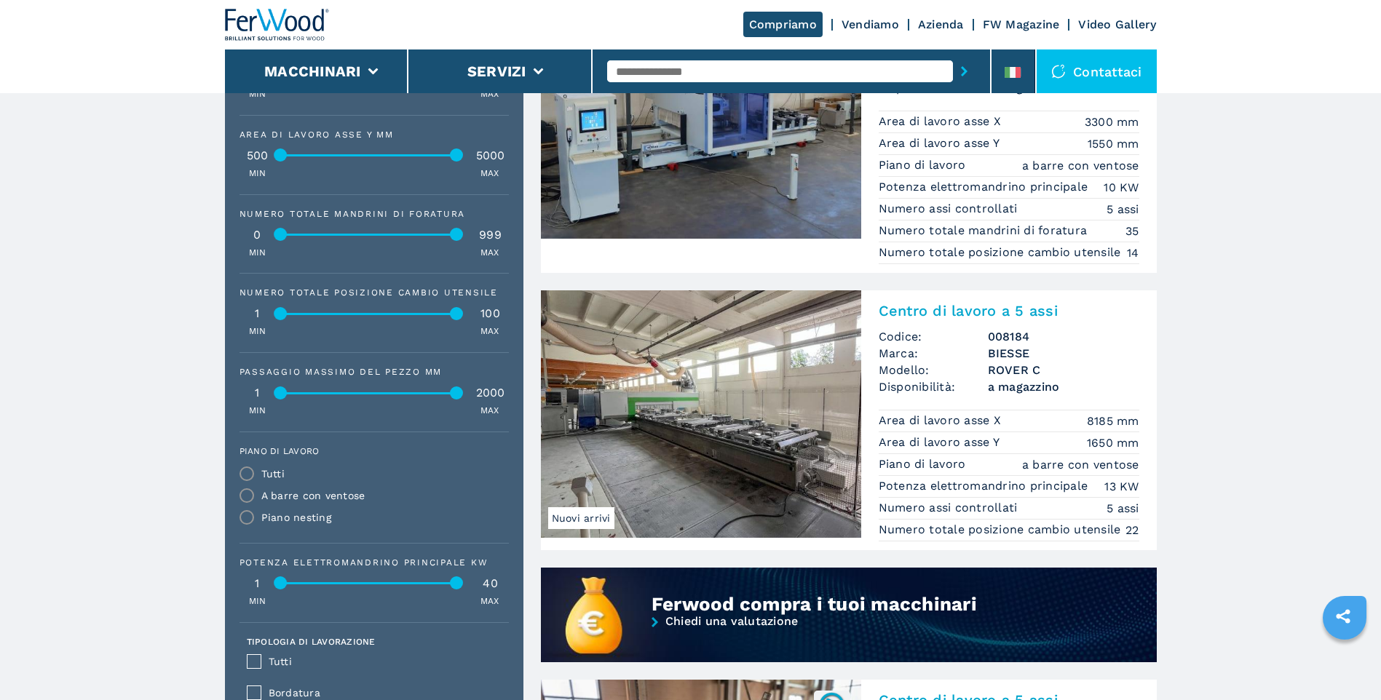
click at [771, 367] on img at bounding box center [701, 413] width 320 height 247
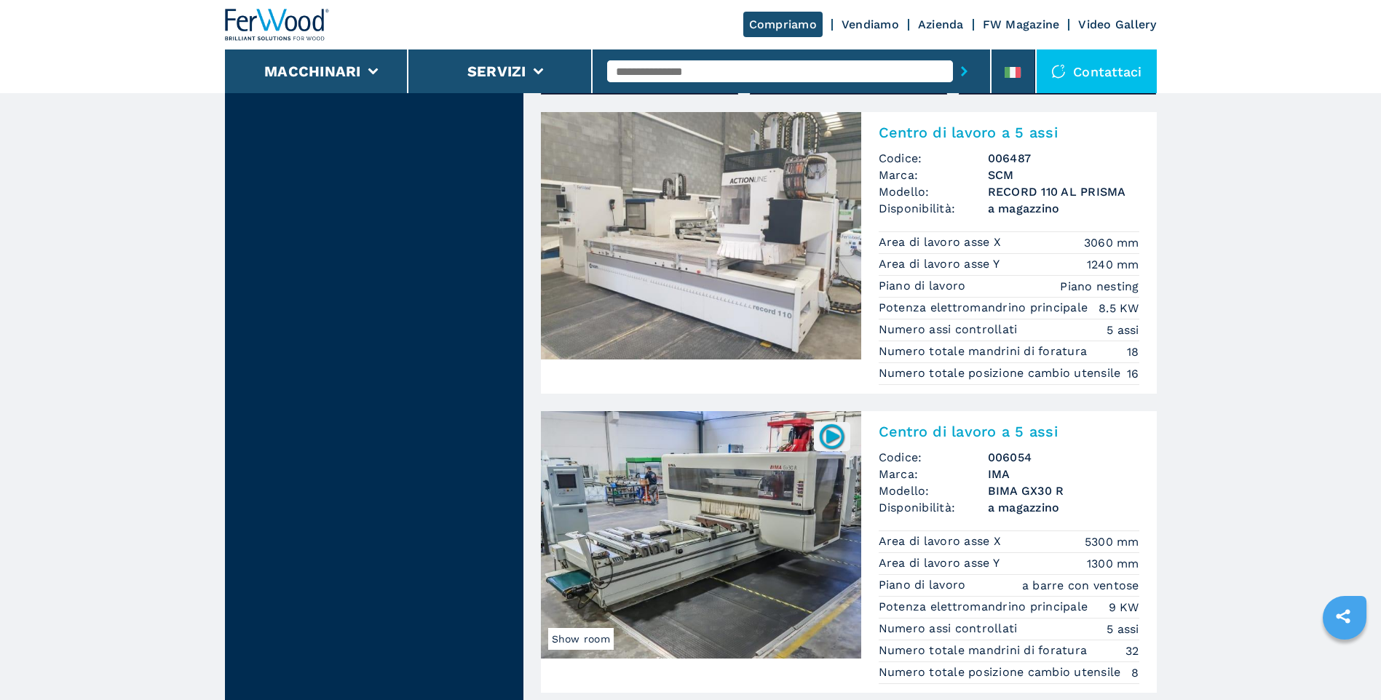
scroll to position [2620, 0]
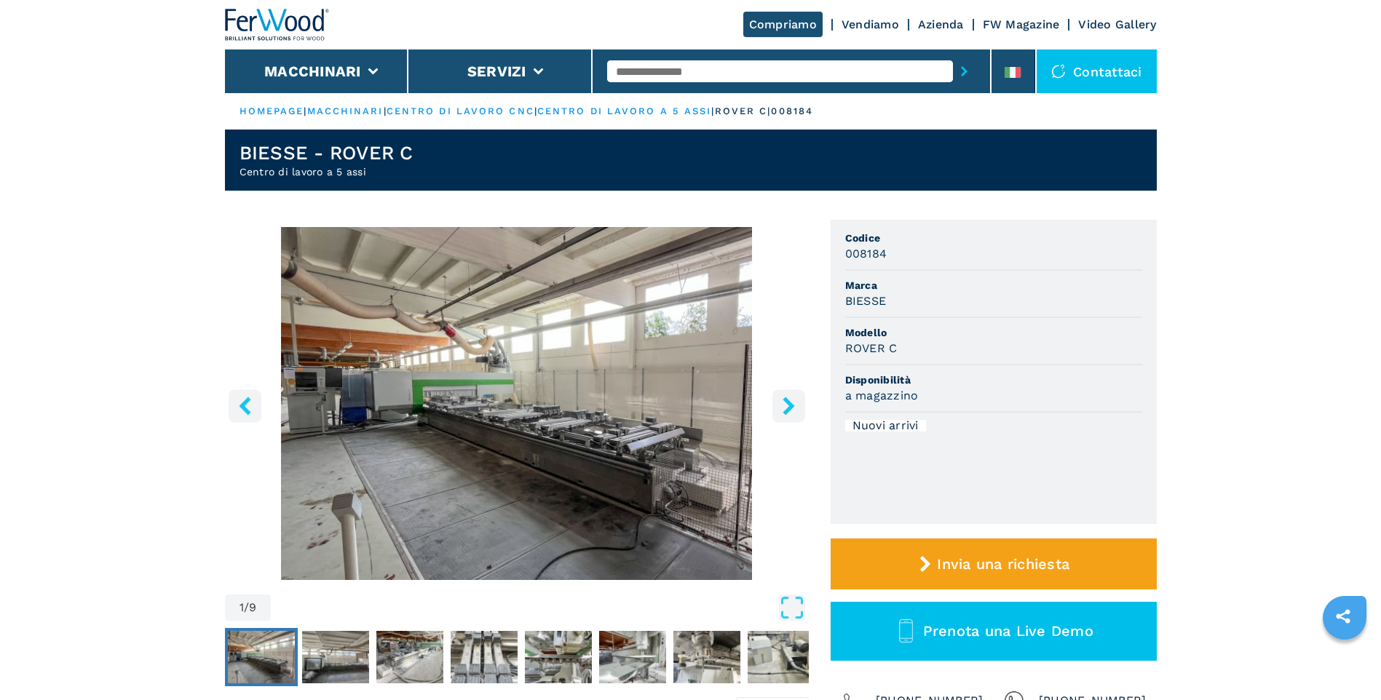
click at [472, 394] on img "Go to Slide 1" at bounding box center [517, 403] width 584 height 353
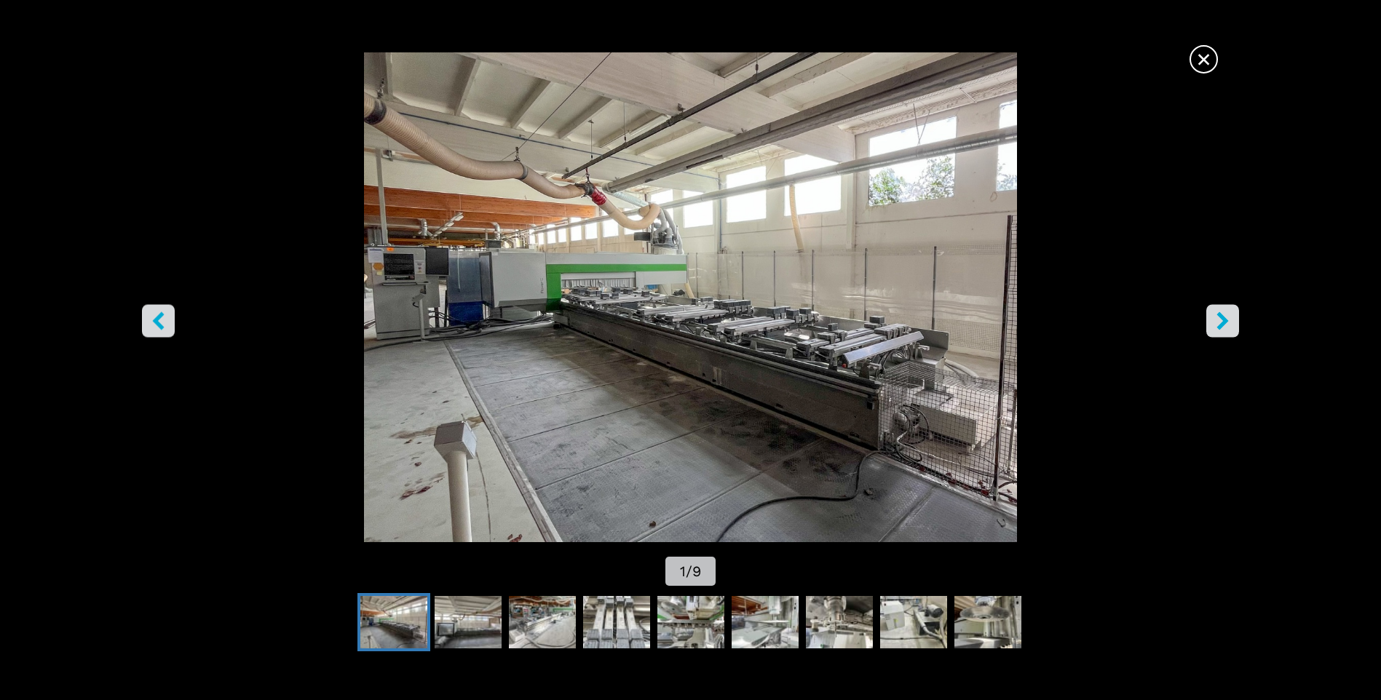
click at [1226, 322] on icon "right-button" at bounding box center [1223, 321] width 12 height 18
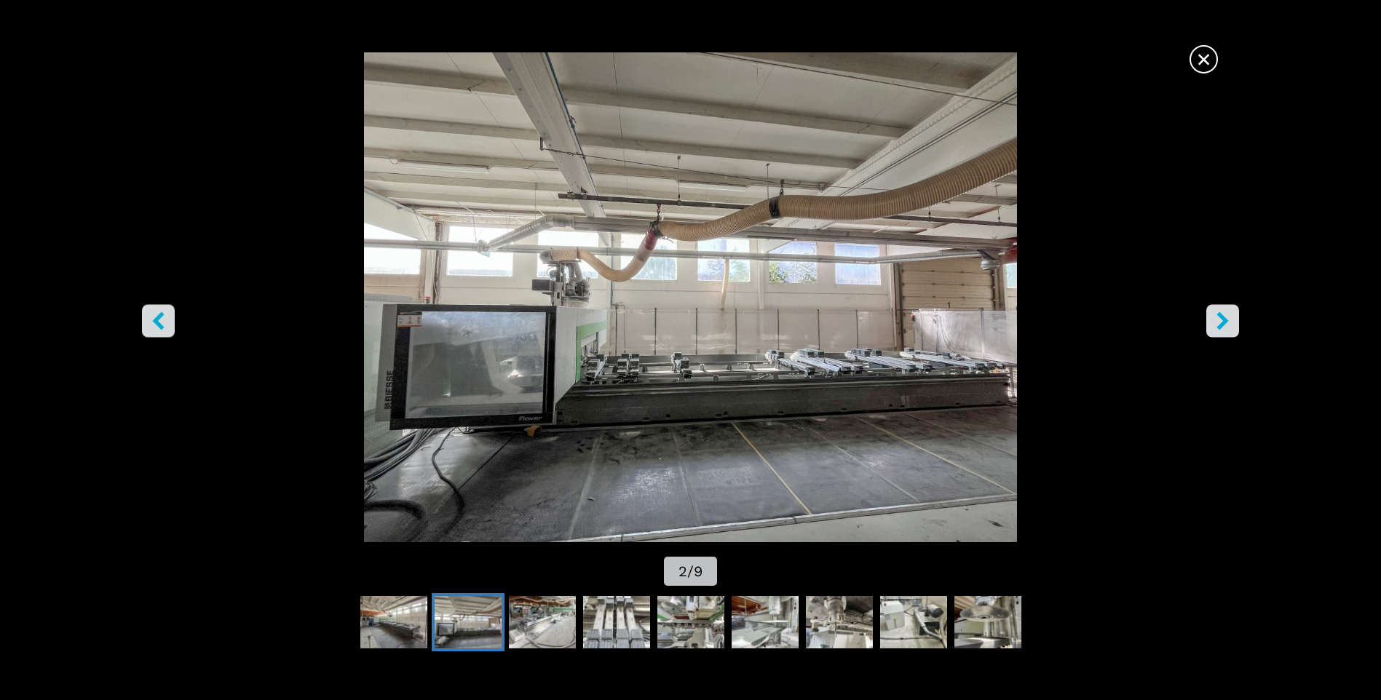
drag, startPoint x: 744, startPoint y: 299, endPoint x: 742, endPoint y: 292, distance: 7.6
click at [742, 292] on img "Go to Slide 2" at bounding box center [690, 297] width 1242 height 490
click at [1220, 322] on icon "right-button" at bounding box center [1222, 321] width 18 height 18
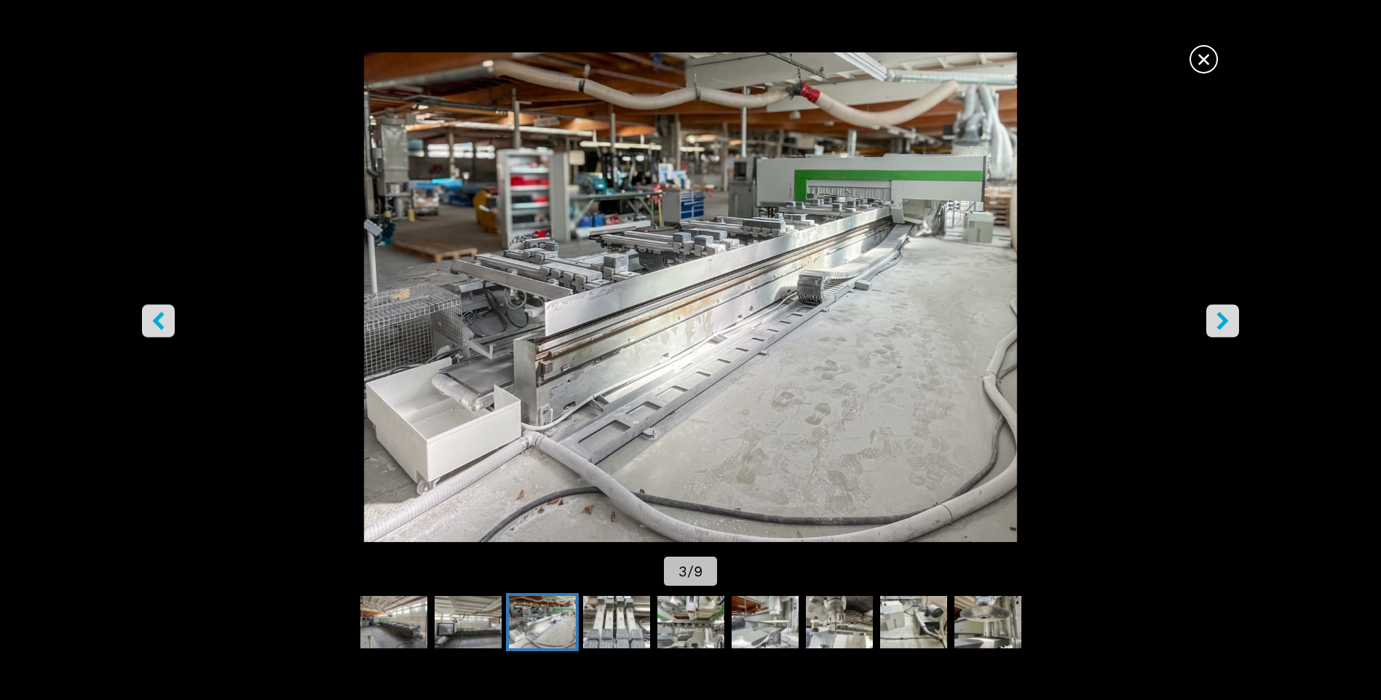
click at [1220, 322] on icon "right-button" at bounding box center [1222, 321] width 18 height 18
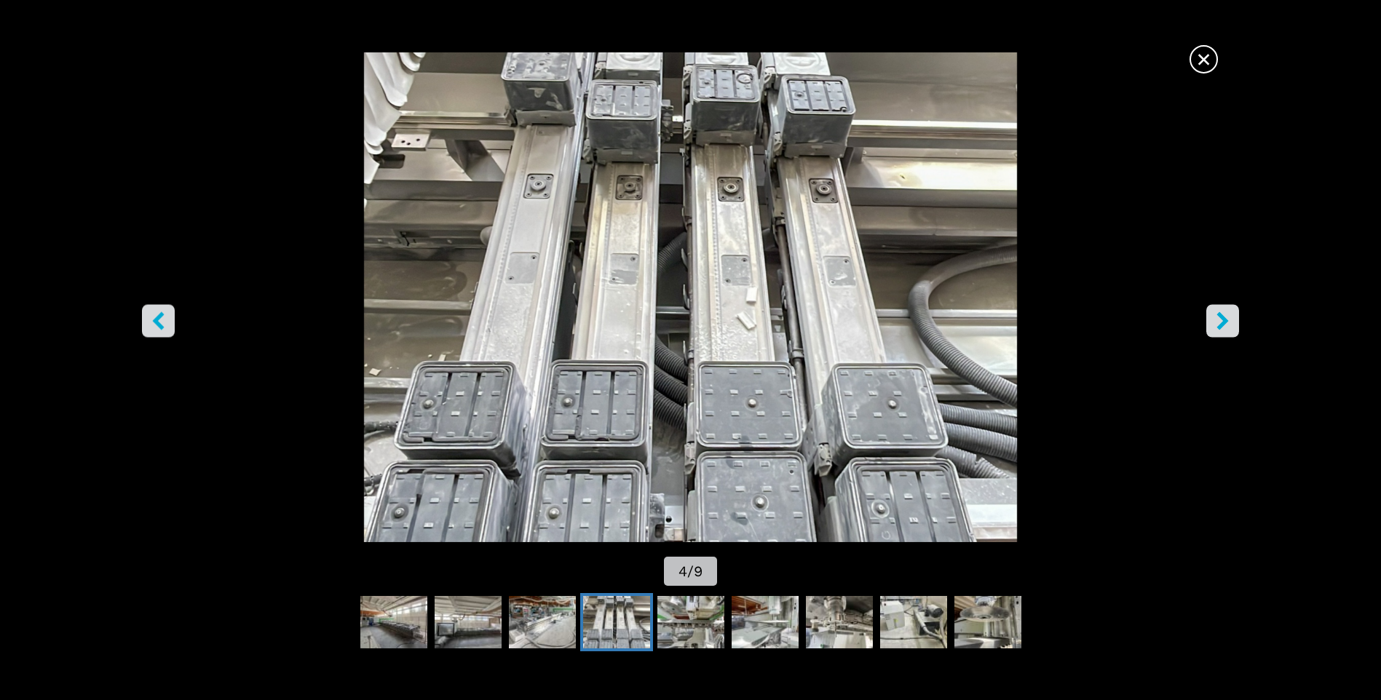
click at [1220, 322] on icon "right-button" at bounding box center [1222, 321] width 18 height 18
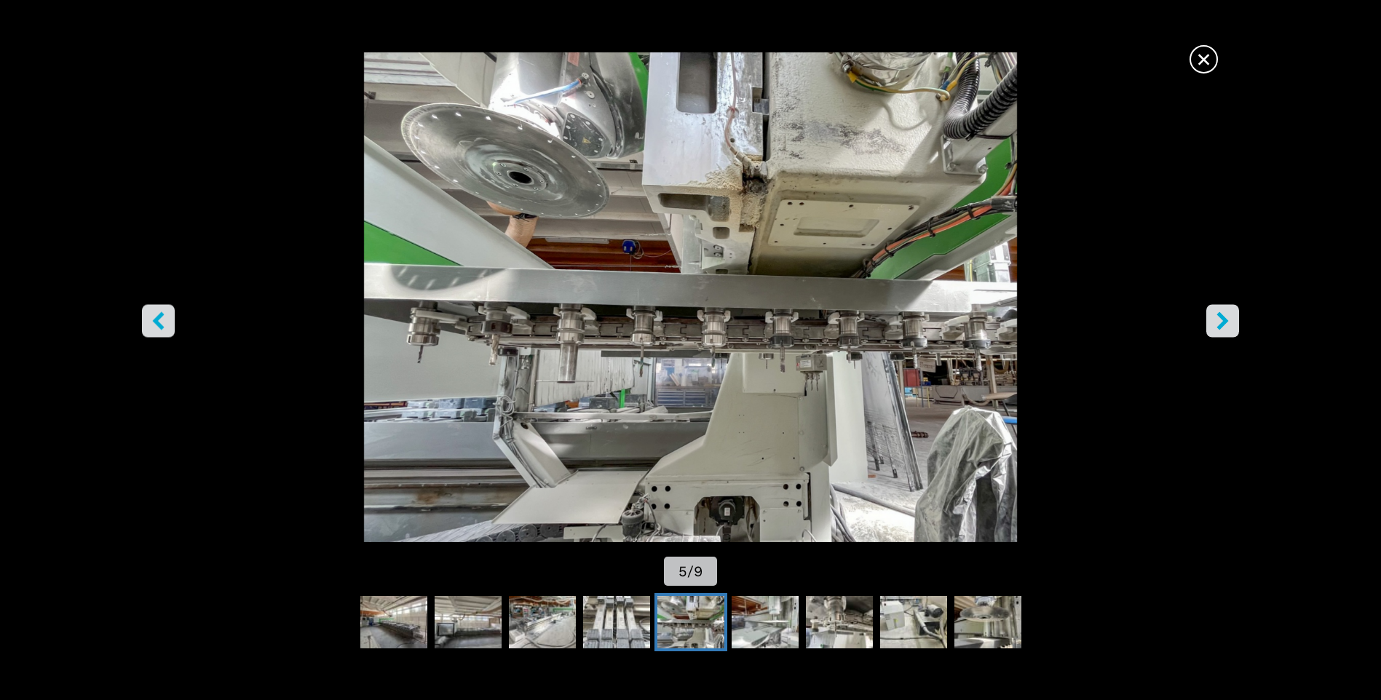
click at [1220, 322] on icon "right-button" at bounding box center [1222, 321] width 18 height 18
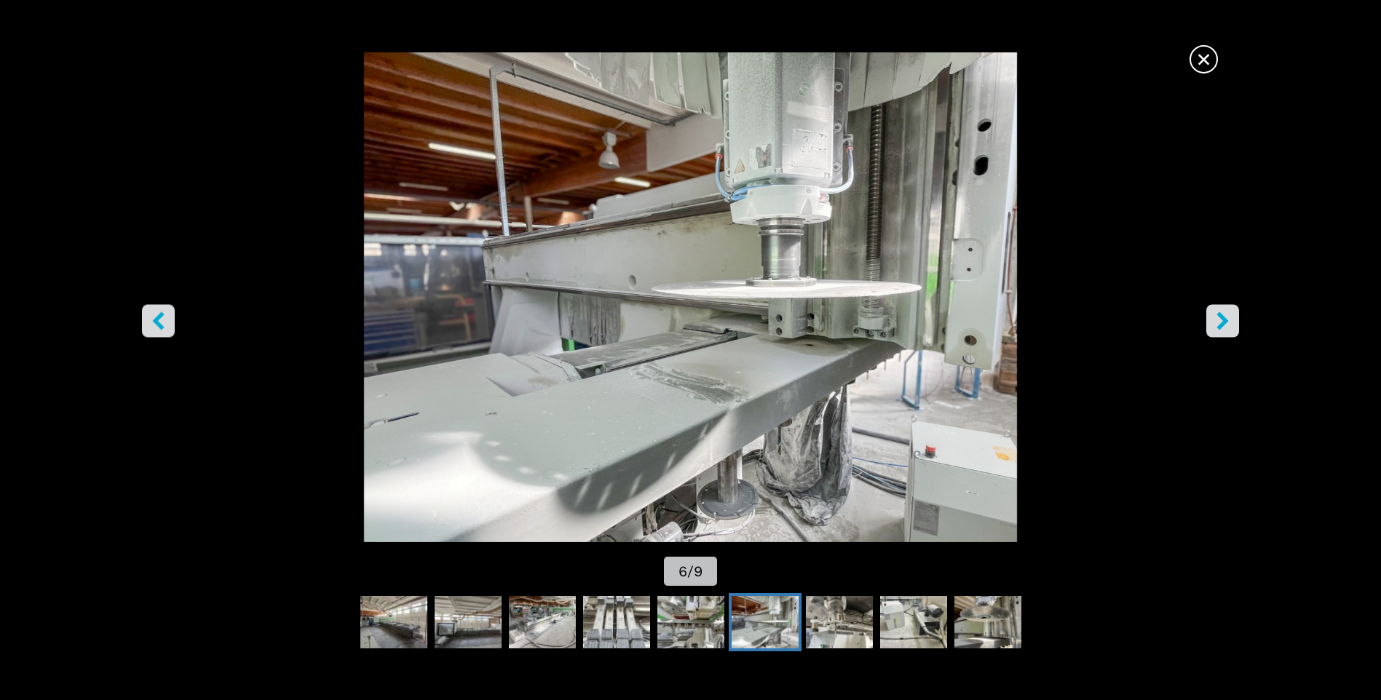
click at [1220, 322] on icon "right-button" at bounding box center [1222, 321] width 18 height 18
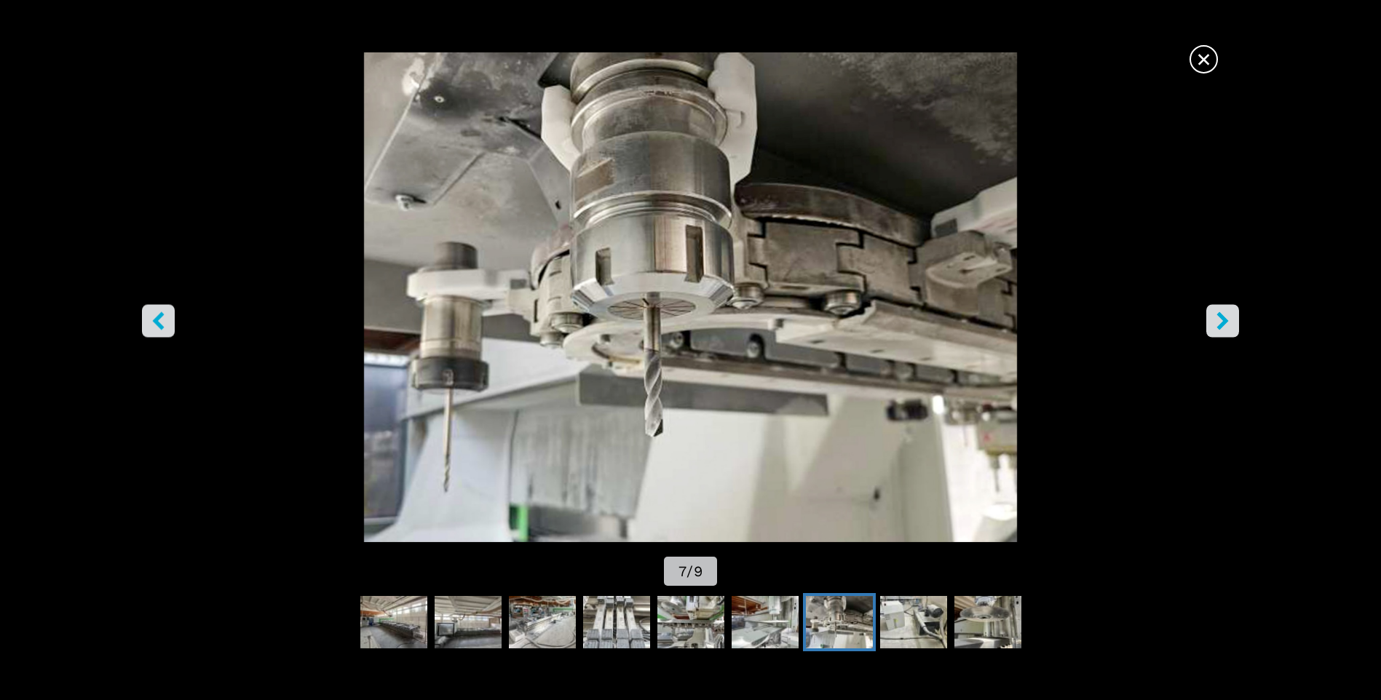
click at [1220, 322] on icon "right-button" at bounding box center [1222, 321] width 18 height 18
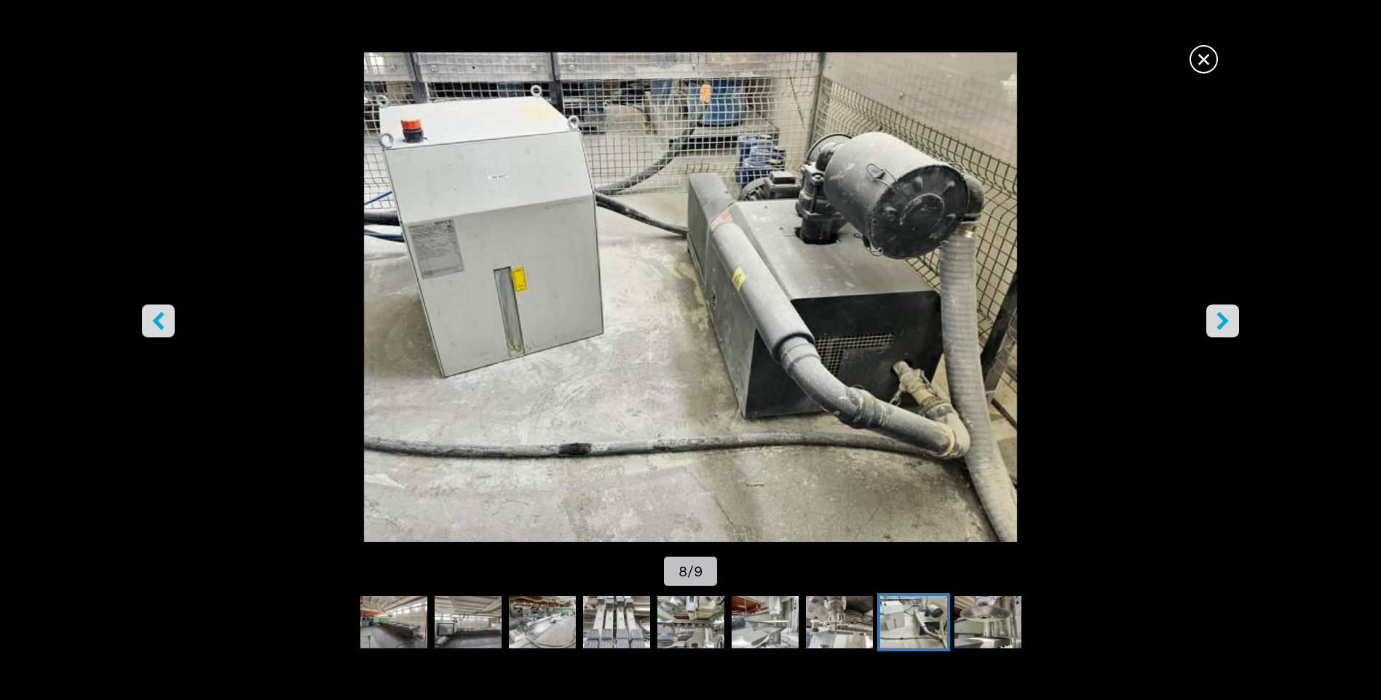
click at [1220, 322] on icon "right-button" at bounding box center [1222, 321] width 18 height 18
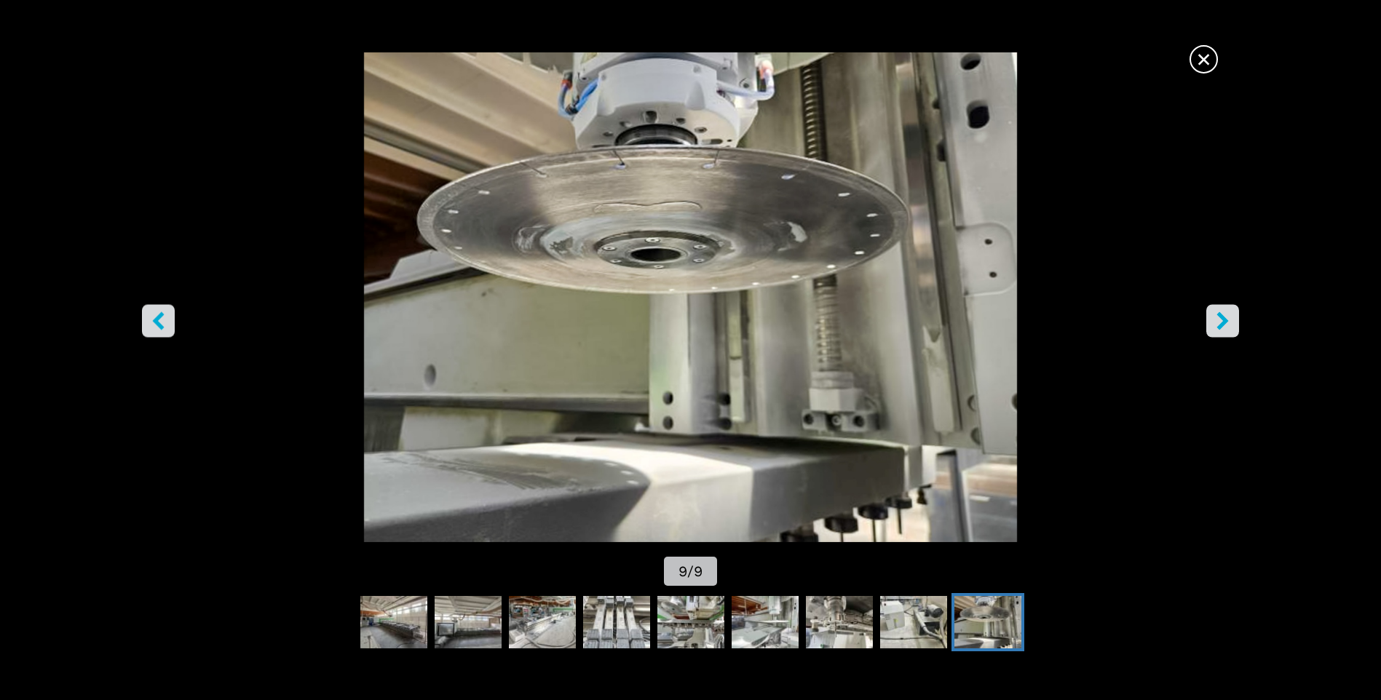
click at [1220, 322] on icon "right-button" at bounding box center [1222, 321] width 18 height 18
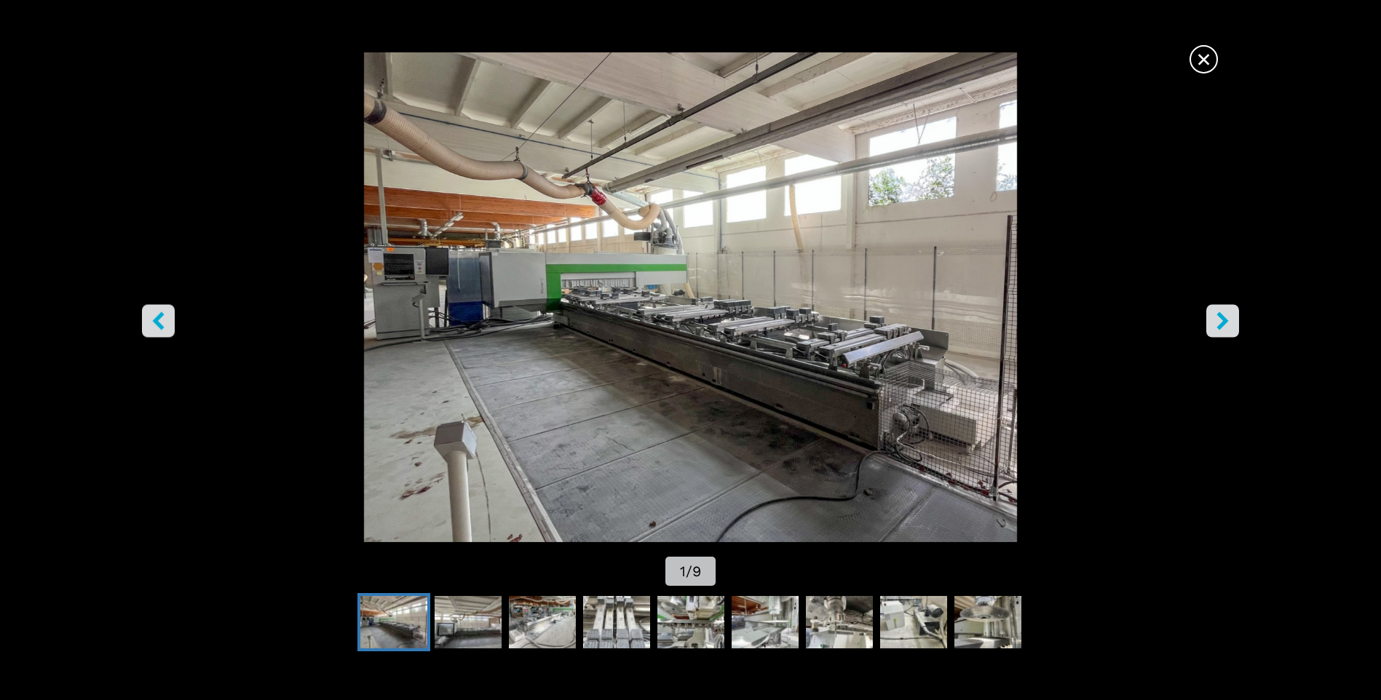
click at [1231, 318] on icon "right-button" at bounding box center [1222, 321] width 18 height 18
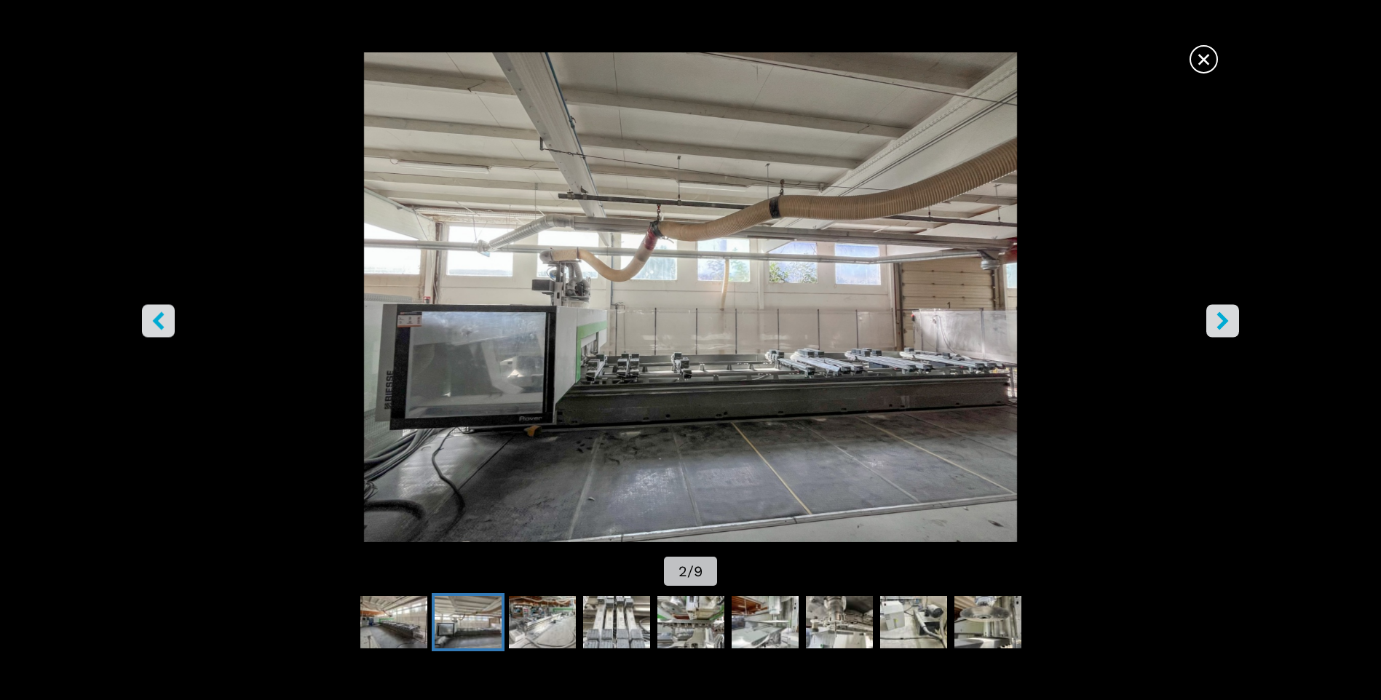
click at [1230, 318] on icon "right-button" at bounding box center [1222, 321] width 18 height 18
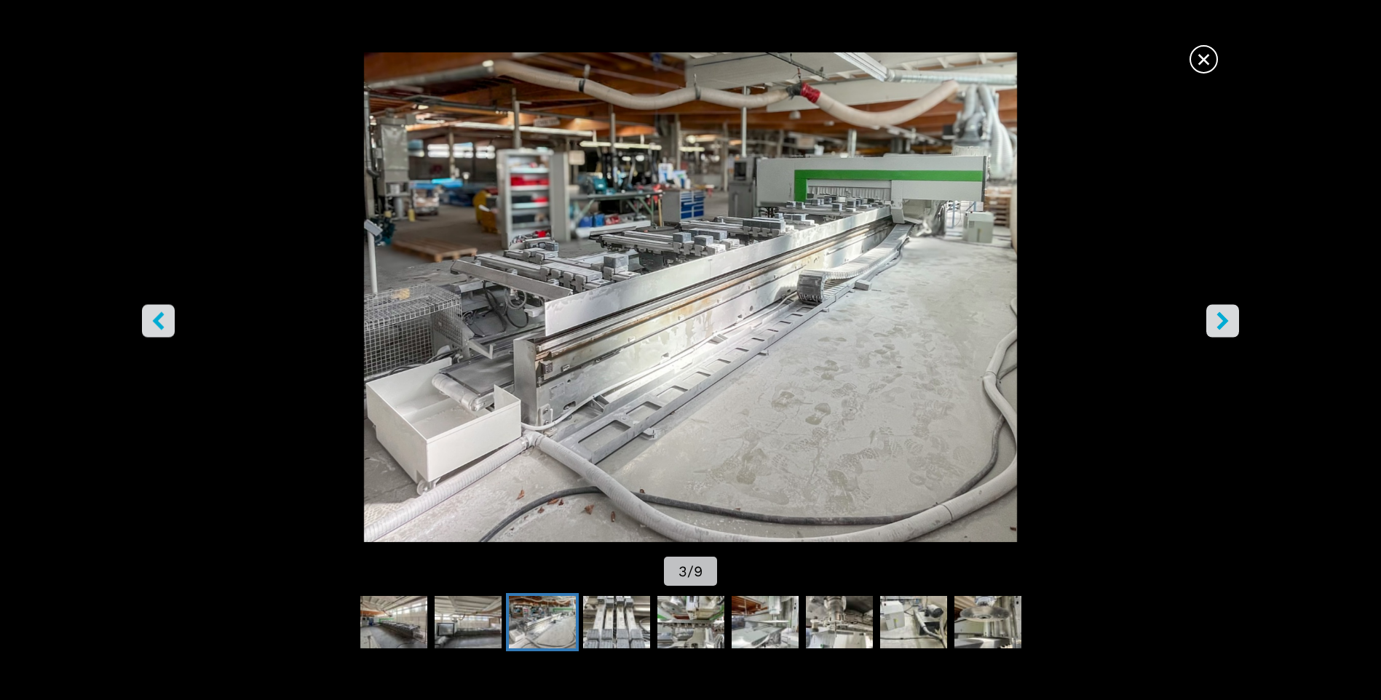
click at [1204, 63] on span "×" at bounding box center [1203, 56] width 25 height 25
